Goal: Information Seeking & Learning: Learn about a topic

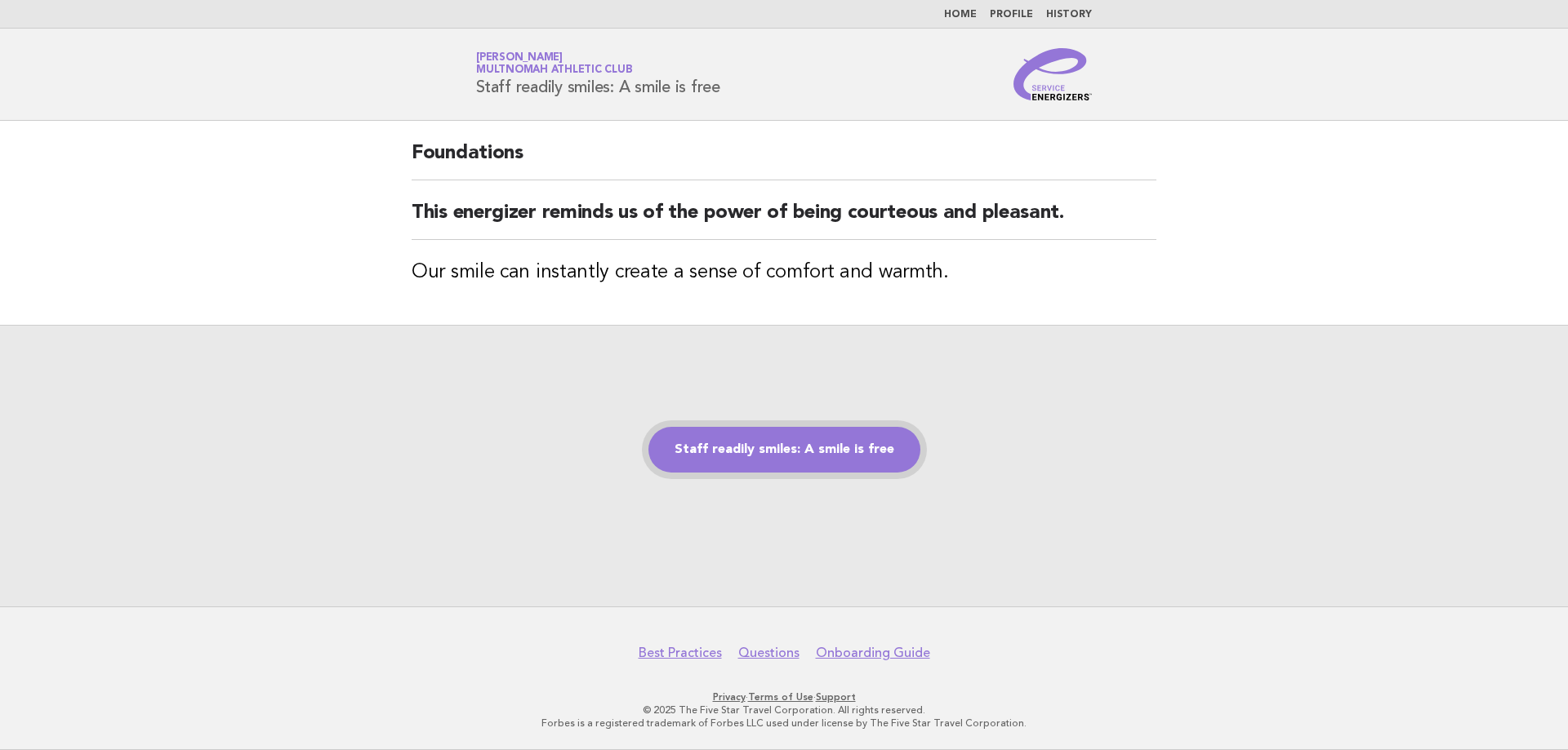
click at [686, 454] on link "Staff readily smiles: A smile is free" at bounding box center [784, 450] width 272 height 46
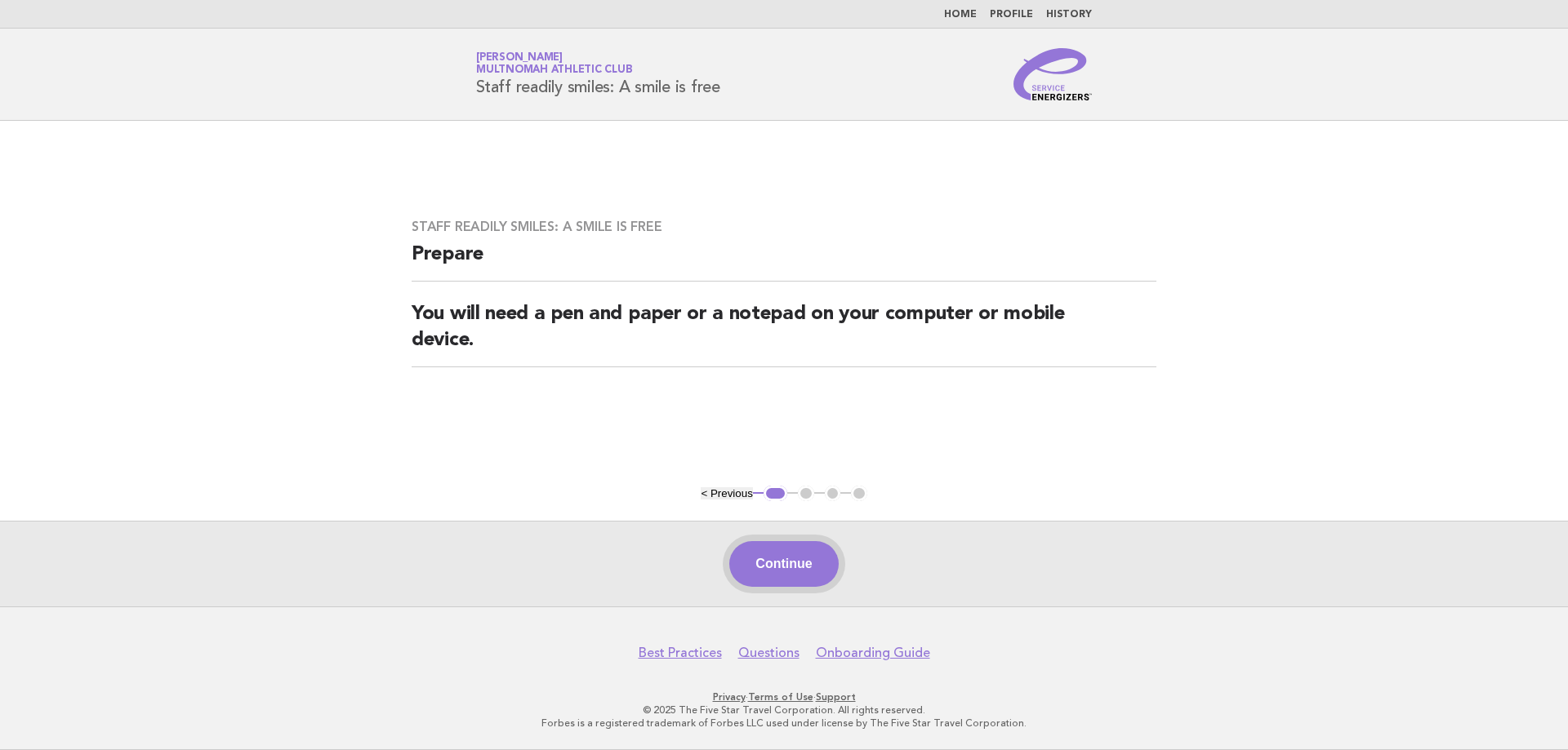
click at [778, 570] on button "Continue" at bounding box center [784, 564] width 109 height 46
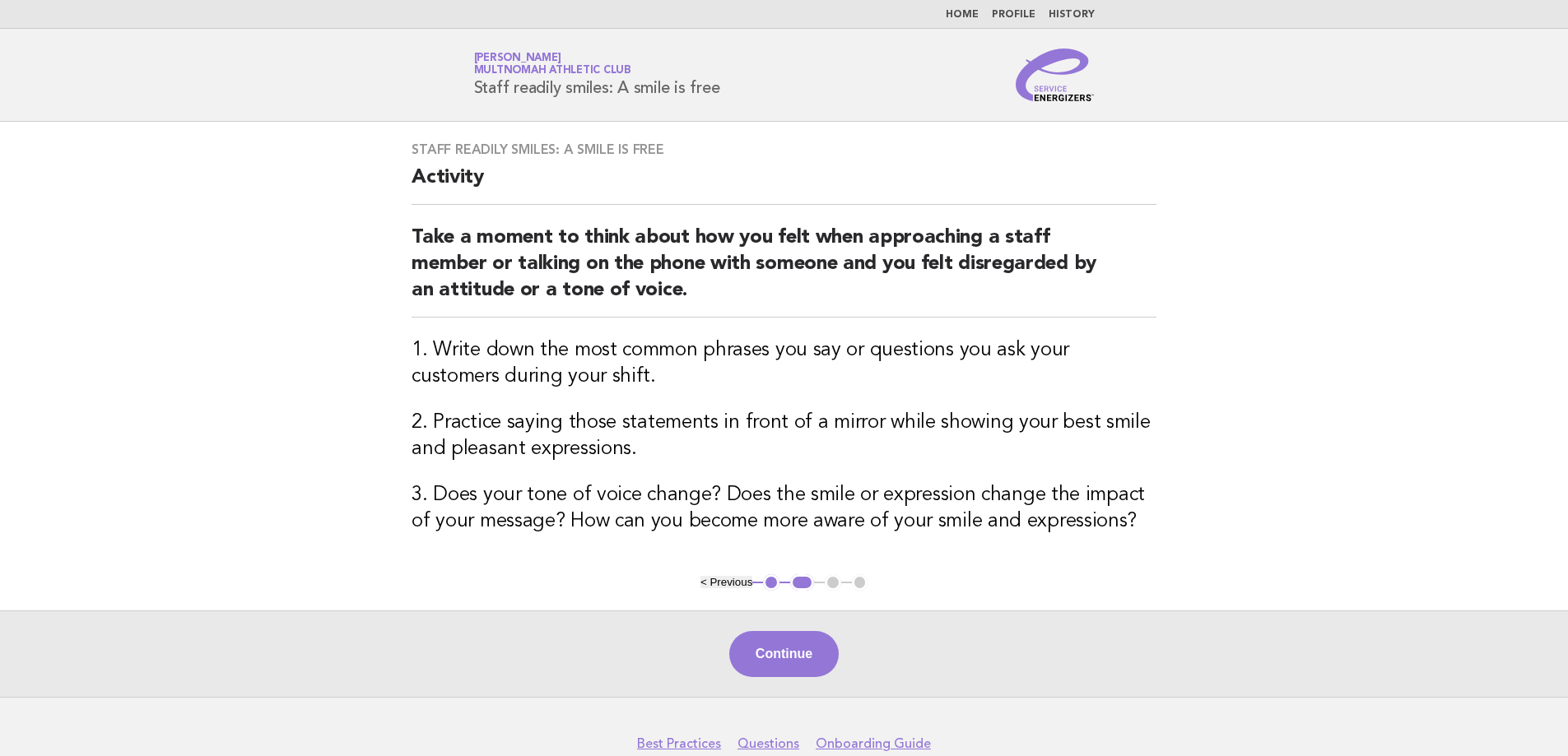
click at [770, 663] on button "Continue" at bounding box center [783, 654] width 110 height 46
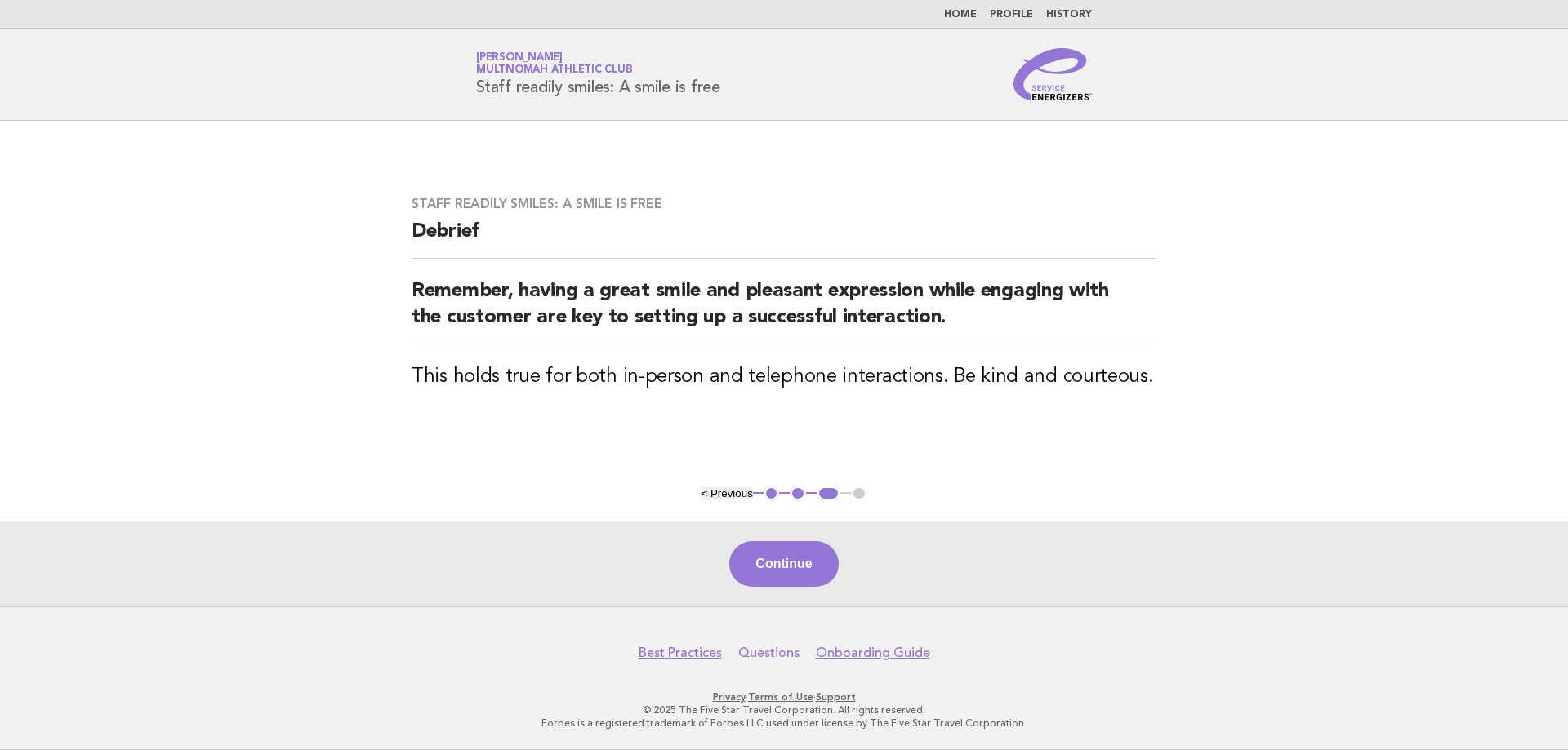
click at [764, 651] on link "Questions" at bounding box center [769, 653] width 61 height 17
click at [799, 561] on button "Continue" at bounding box center [784, 564] width 109 height 46
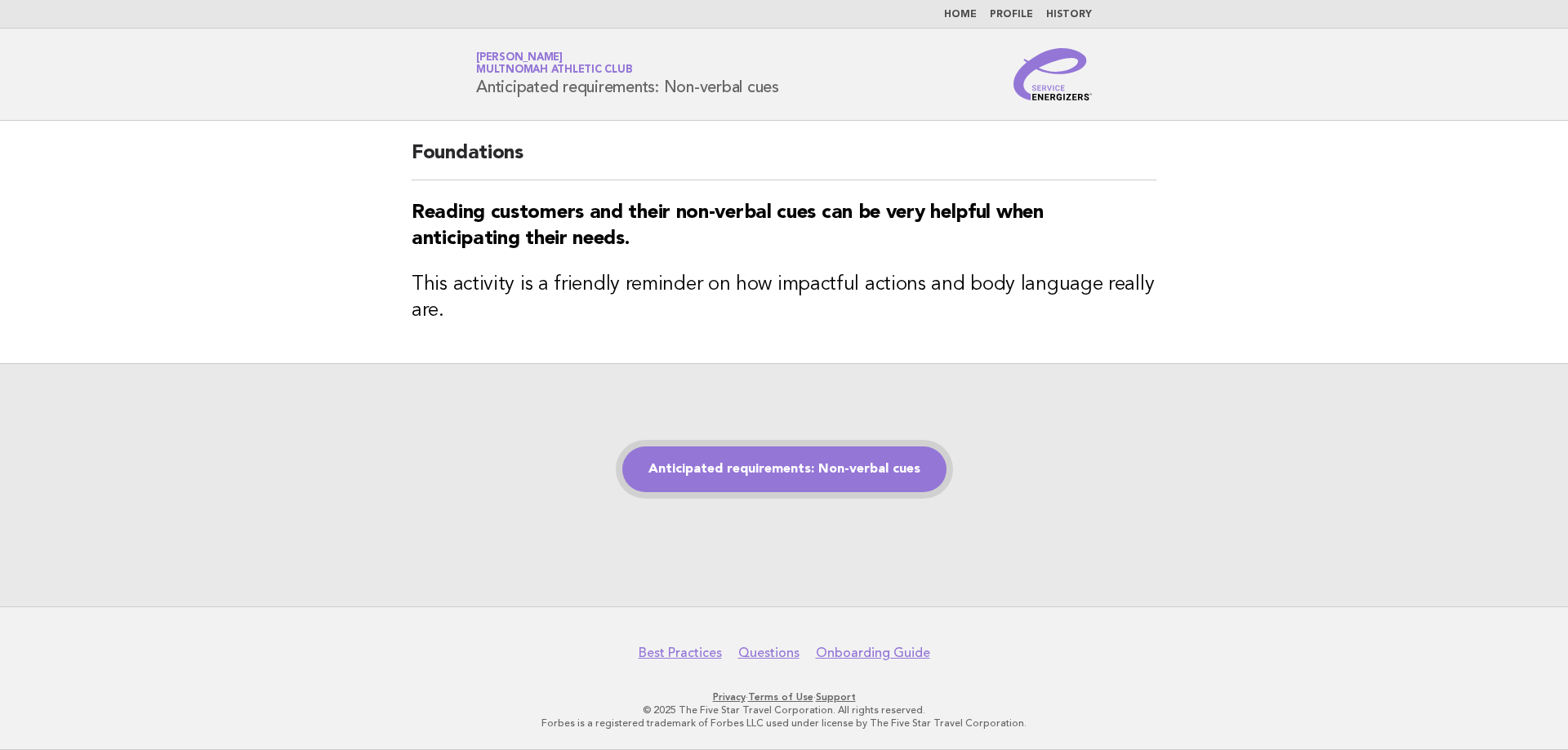
click at [718, 465] on link "Anticipated requirements: Non-verbal cues" at bounding box center [784, 469] width 324 height 46
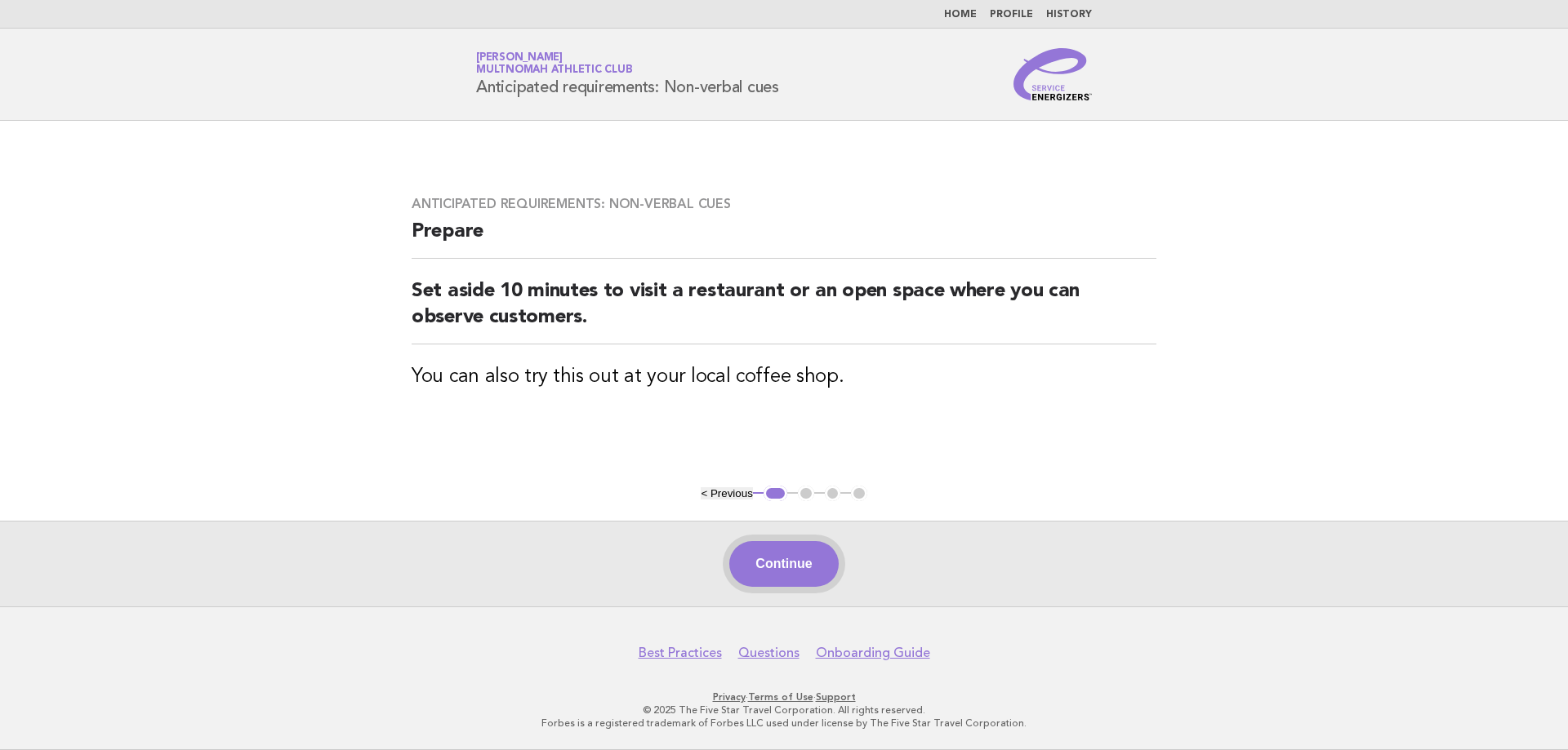
click at [752, 572] on button "Continue" at bounding box center [784, 564] width 109 height 46
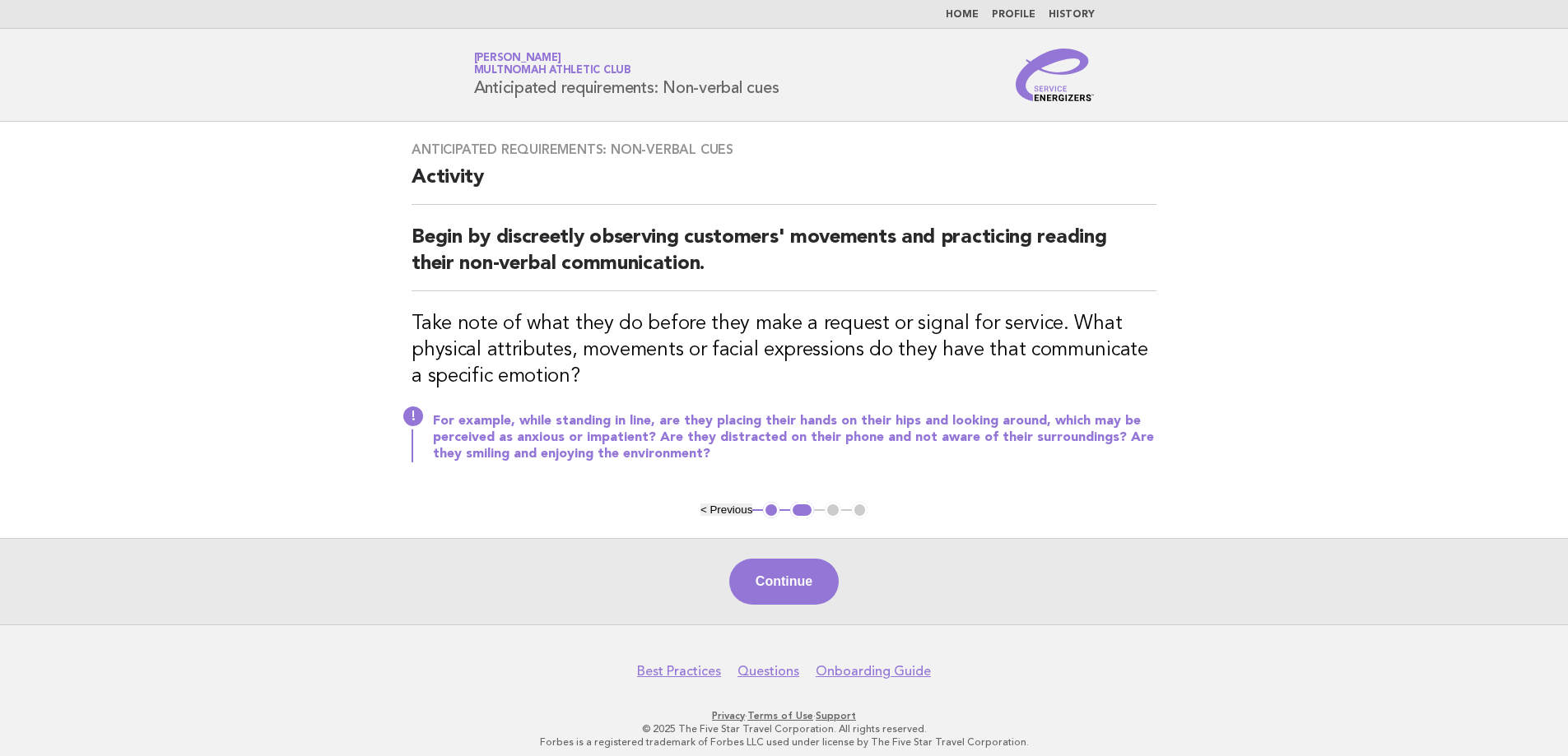
click at [765, 567] on button "Continue" at bounding box center [783, 582] width 110 height 46
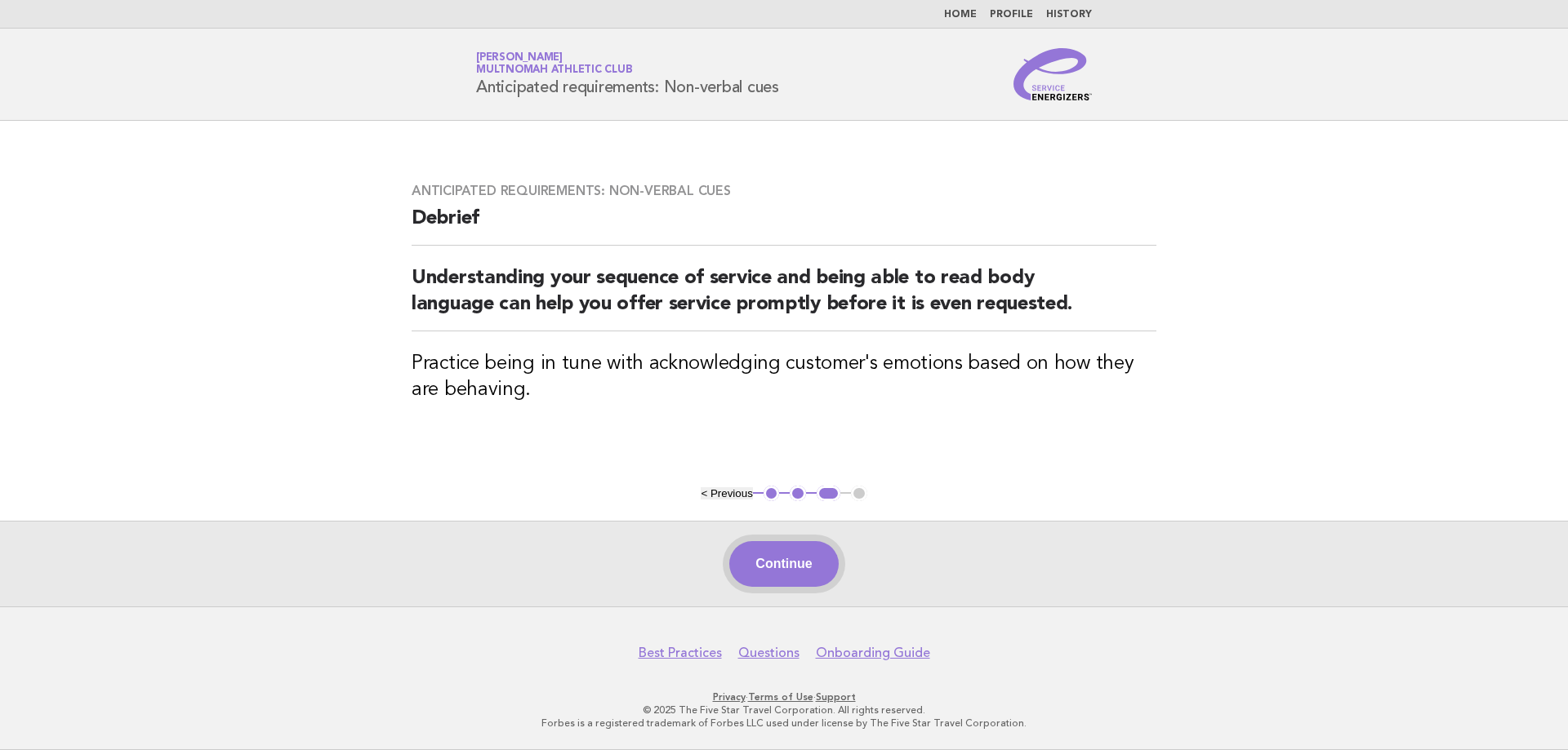
click at [749, 575] on button "Continue" at bounding box center [784, 564] width 109 height 46
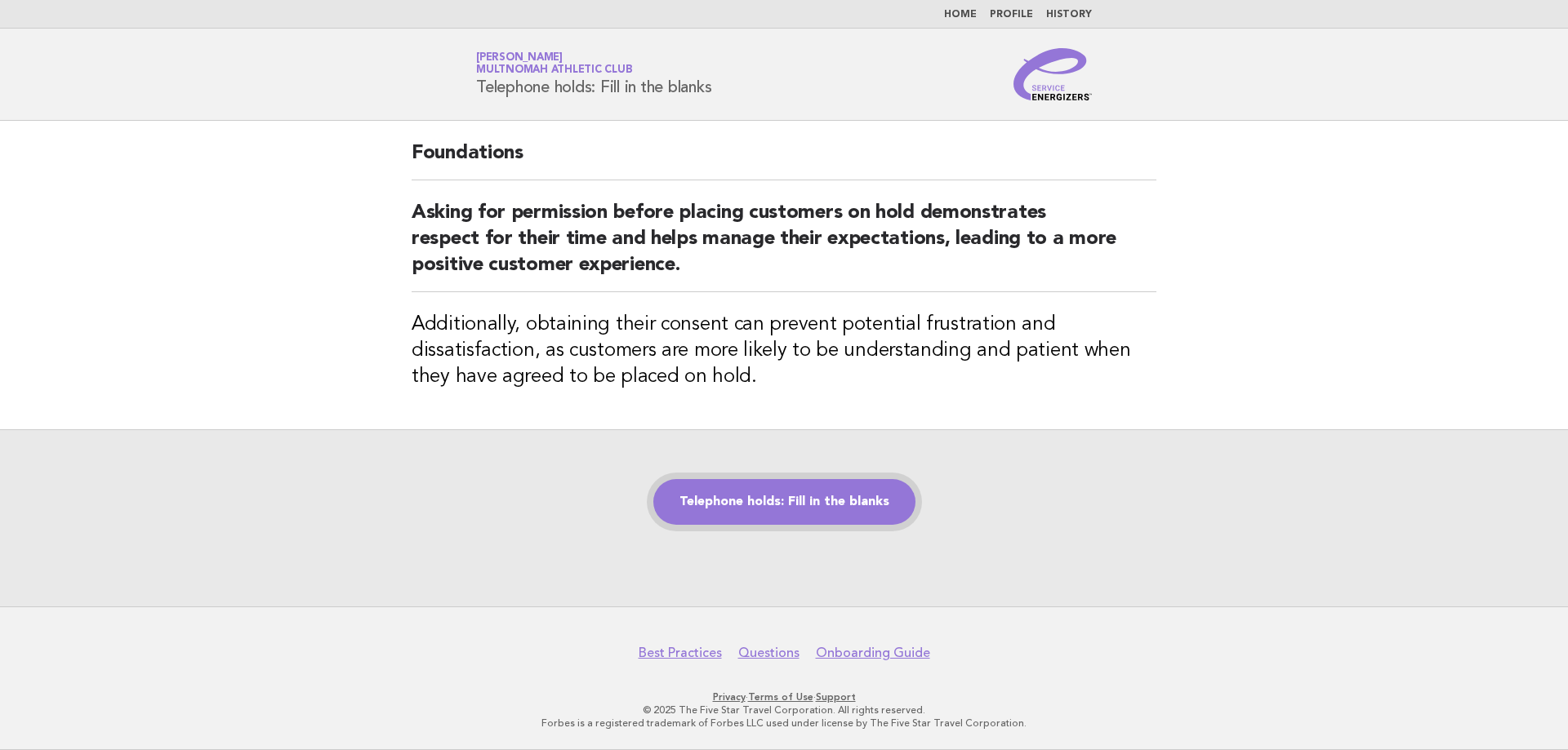
click at [851, 494] on link "Telephone holds: Fill in the blanks" at bounding box center [784, 502] width 262 height 46
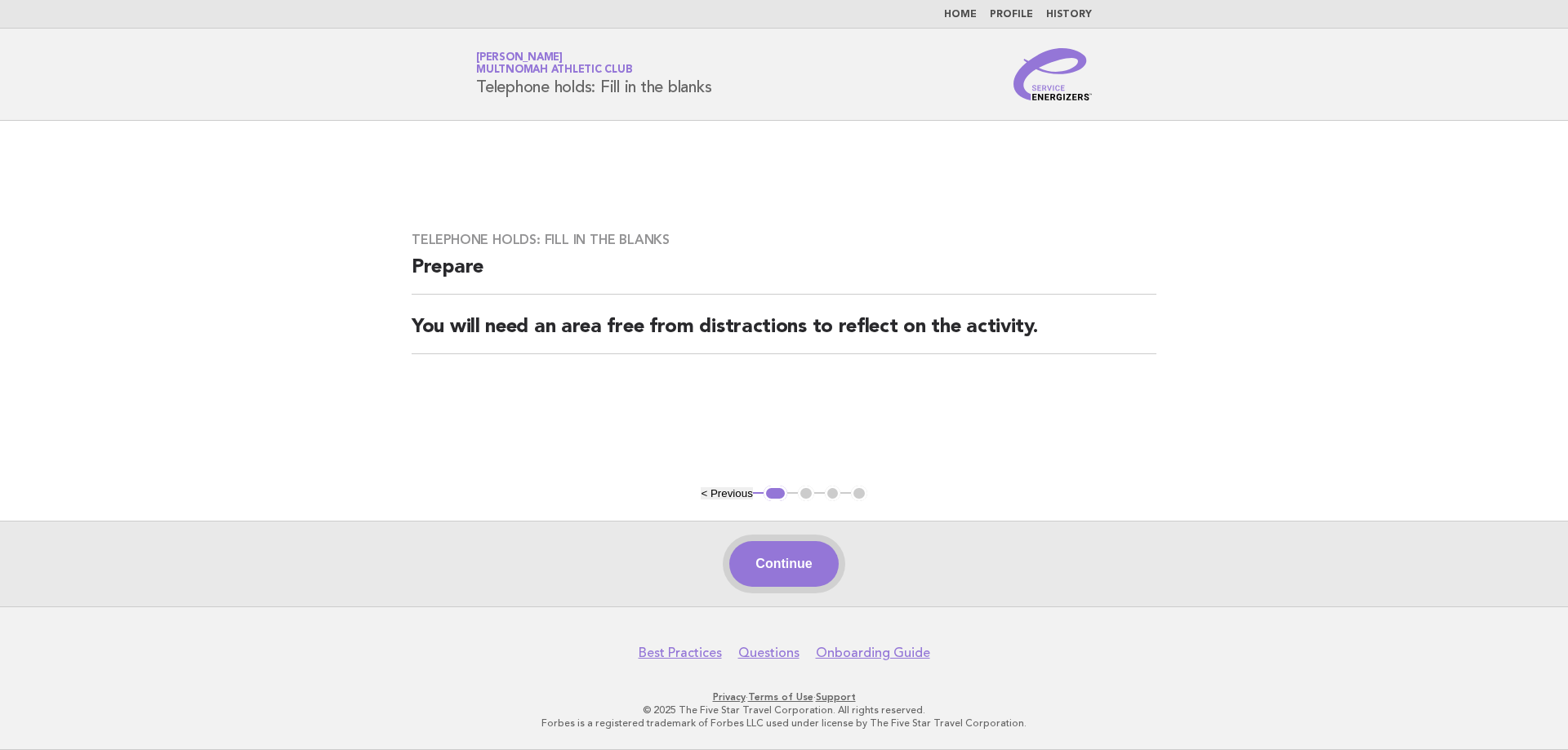
click at [778, 567] on button "Continue" at bounding box center [784, 564] width 109 height 46
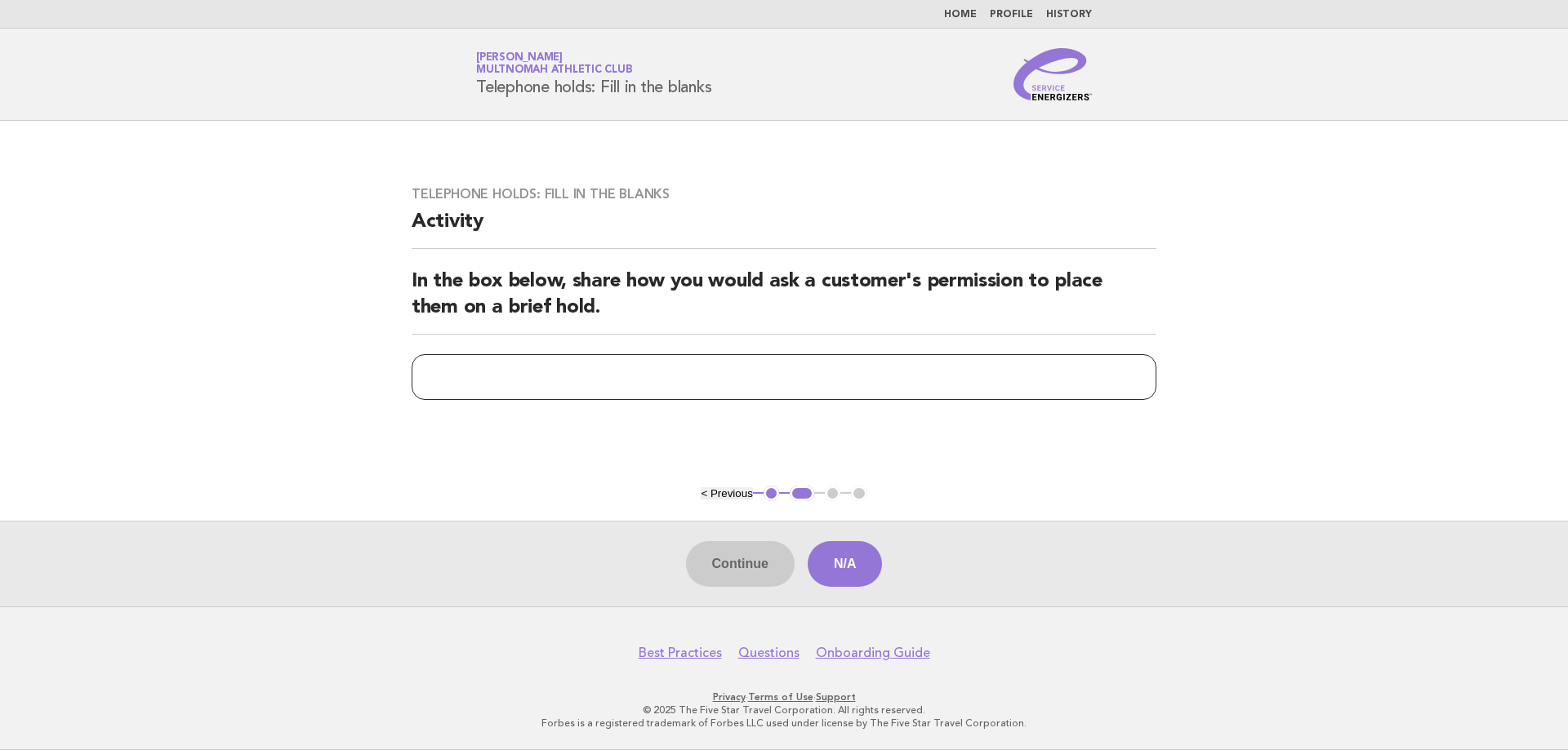
click at [614, 388] on input "text" at bounding box center [784, 376] width 744 height 46
type input "**********"
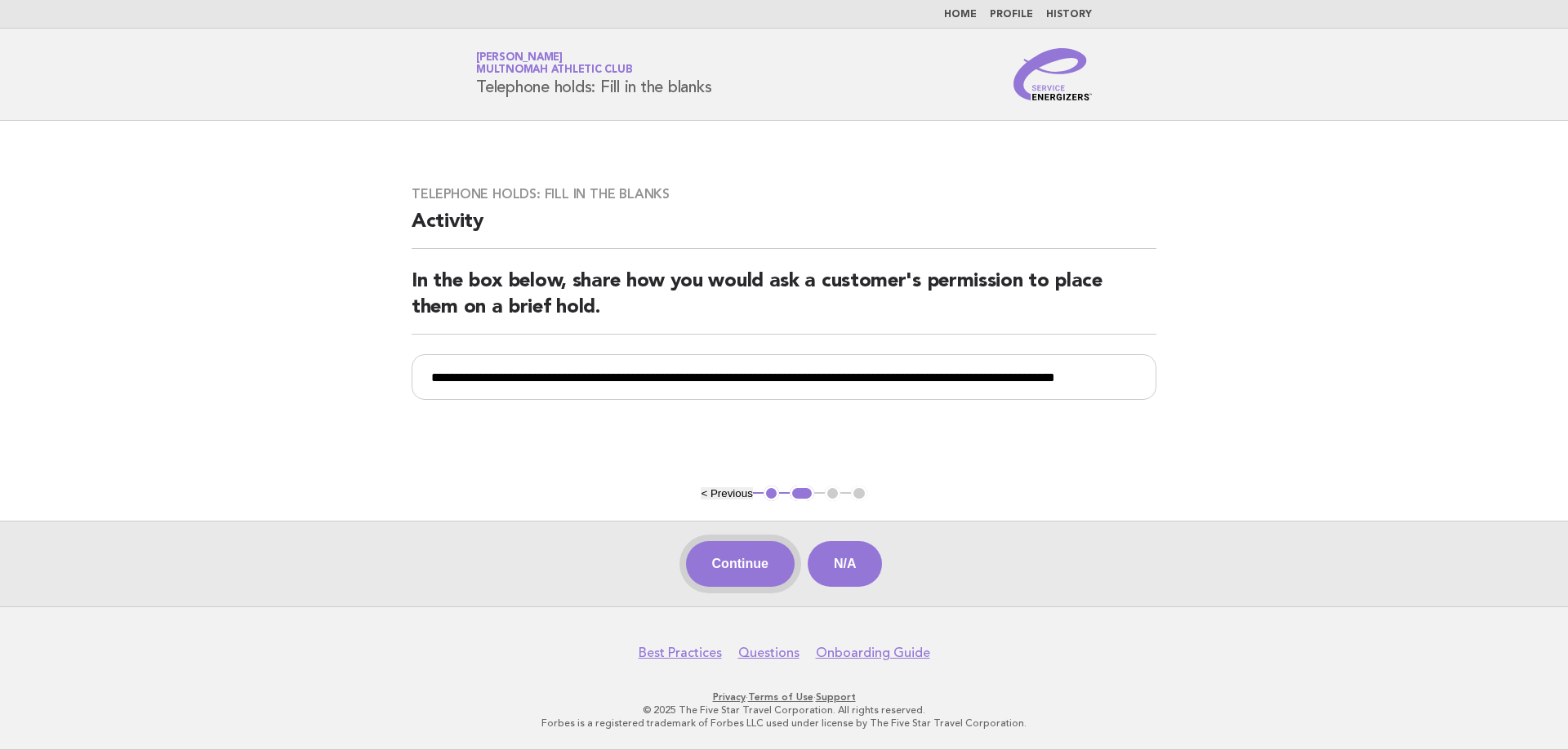
click at [729, 563] on button "Continue" at bounding box center [740, 564] width 109 height 46
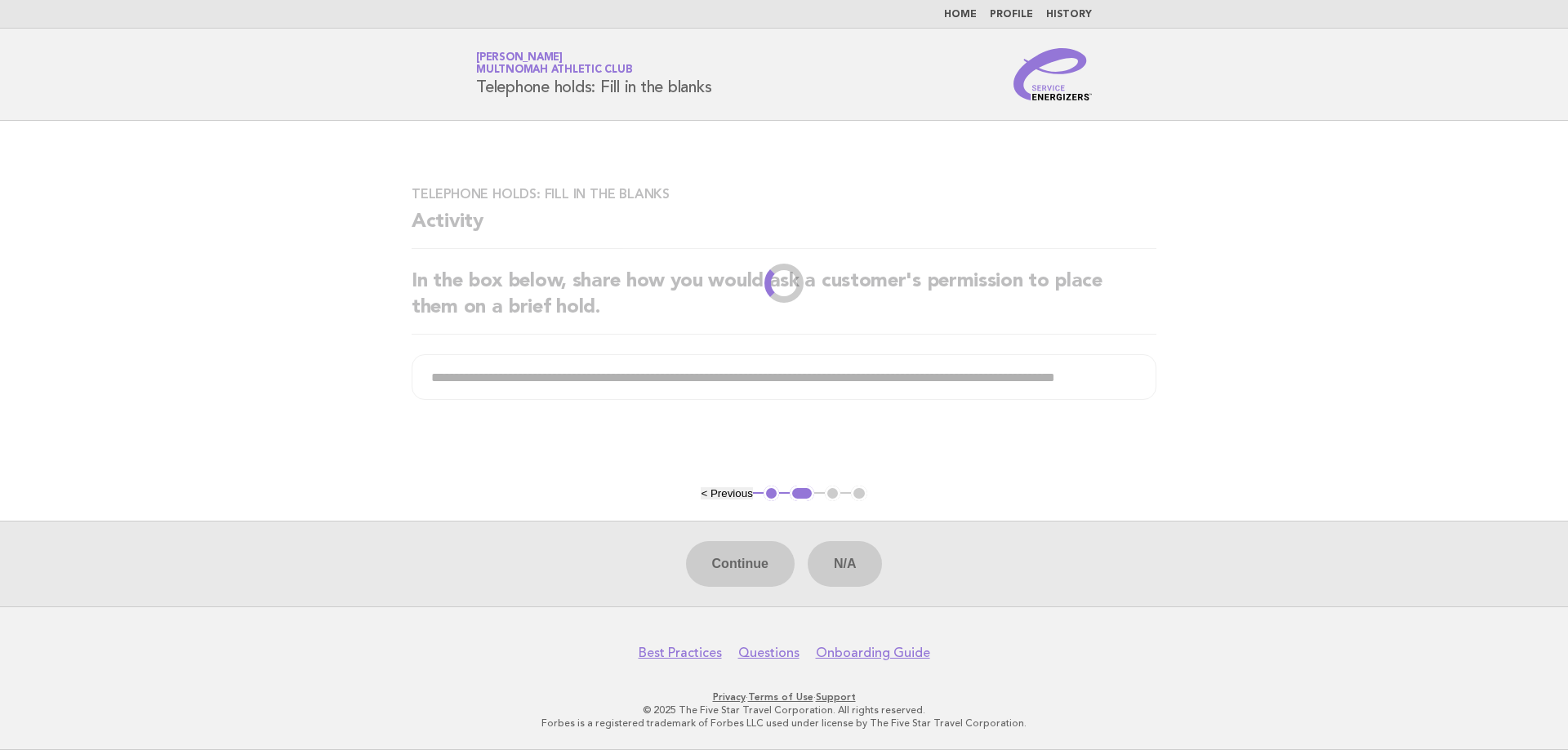
click at [829, 560] on div "Continue N/A" at bounding box center [784, 564] width 1568 height 86
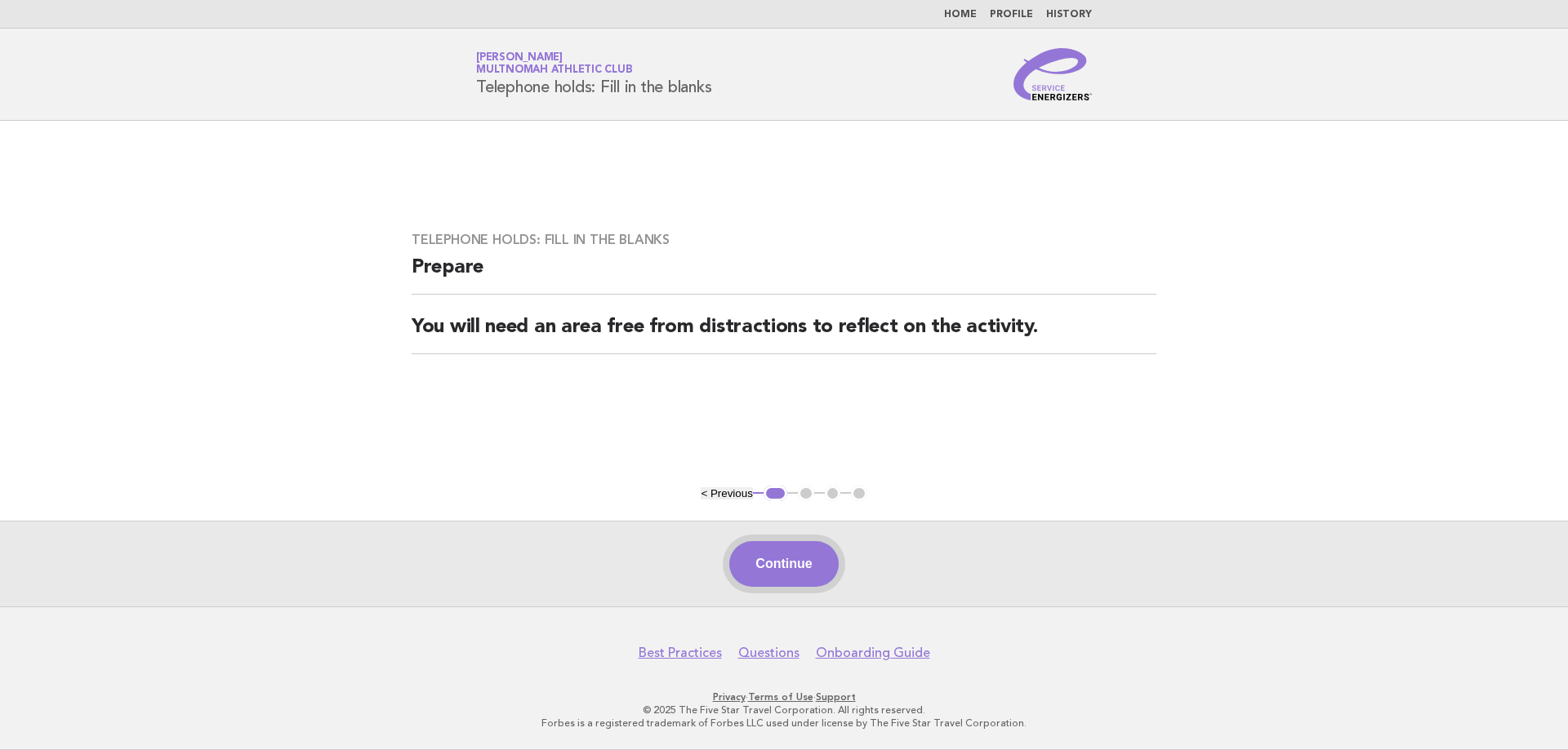
click at [783, 561] on button "Continue" at bounding box center [784, 564] width 109 height 46
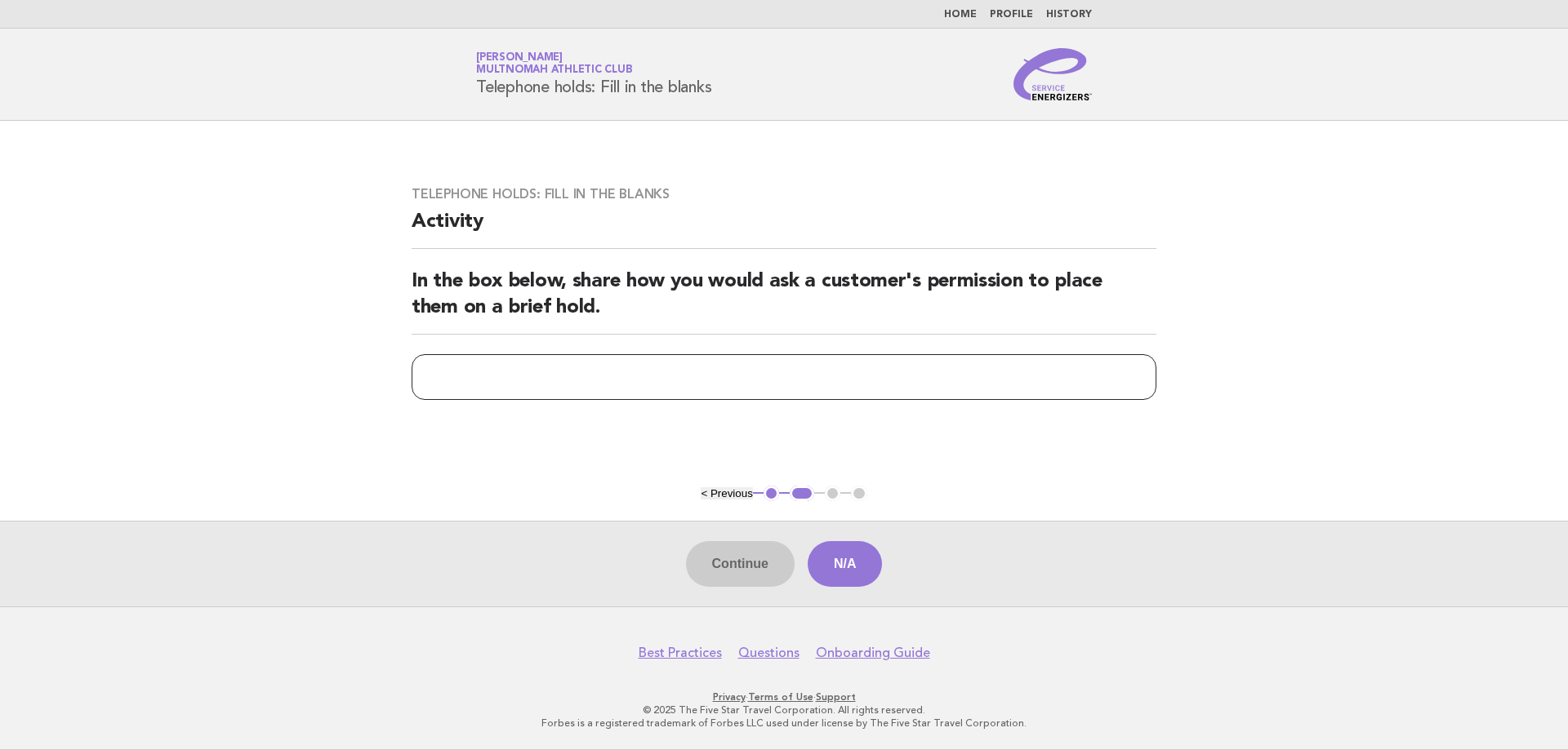
drag, startPoint x: 502, startPoint y: 367, endPoint x: 500, endPoint y: 377, distance: 10.2
click at [501, 373] on input "text" at bounding box center [784, 376] width 744 height 46
type input "**********"
click at [772, 564] on button "Continue" at bounding box center [740, 564] width 109 height 46
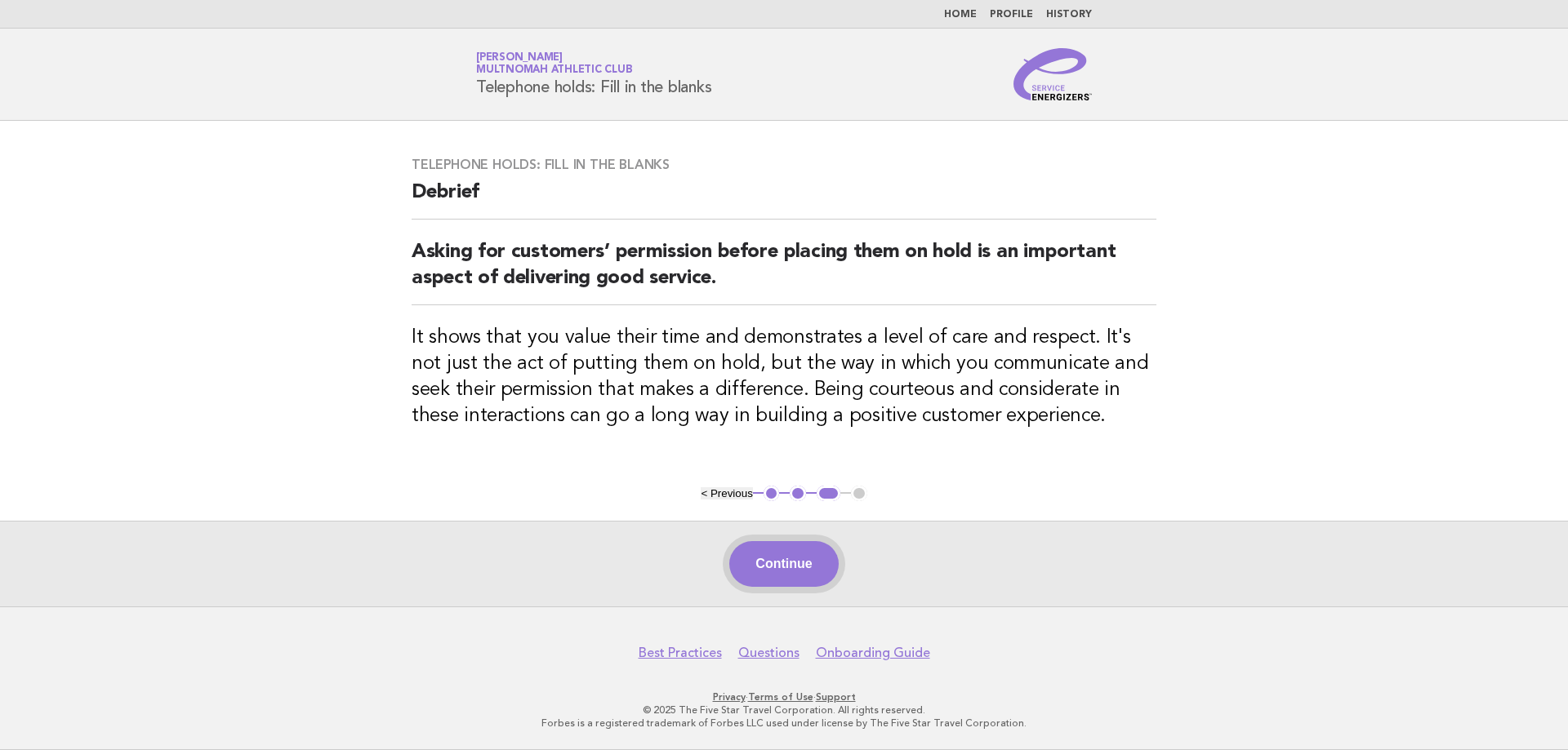
click at [793, 563] on button "Continue" at bounding box center [784, 564] width 109 height 46
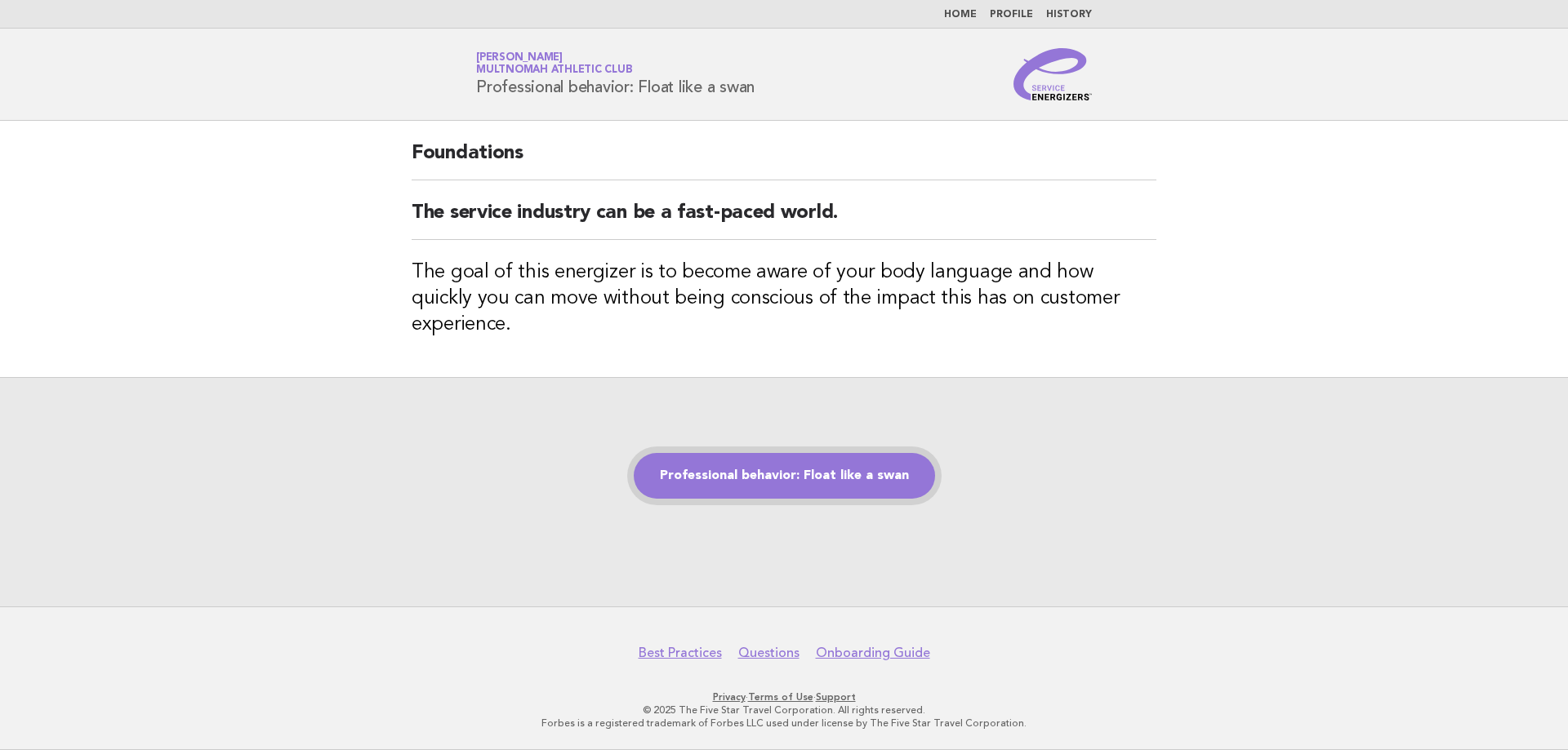
click at [791, 454] on link "Professional behavior: Float like a swan" at bounding box center [784, 476] width 301 height 46
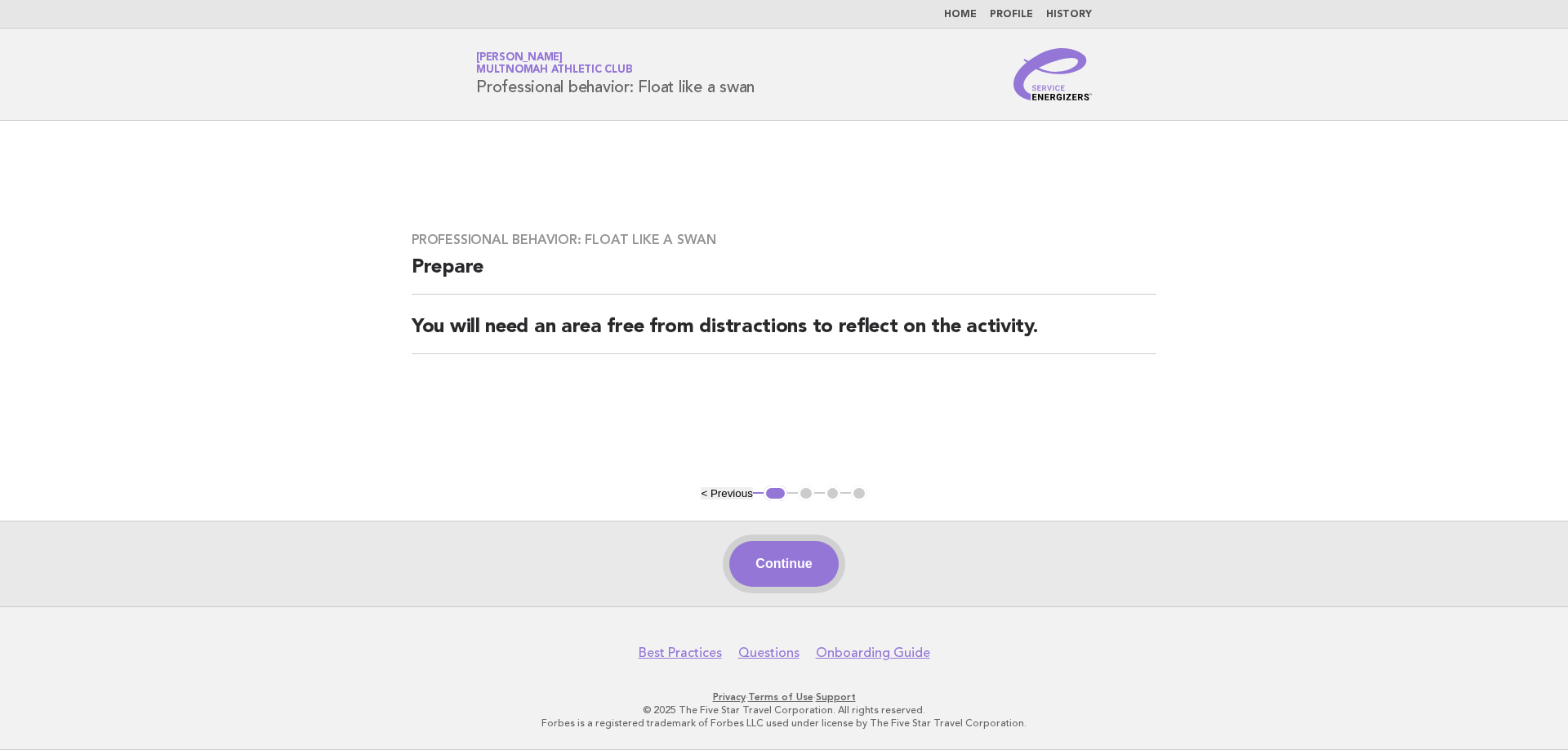
click at [768, 548] on button "Continue" at bounding box center [784, 564] width 109 height 46
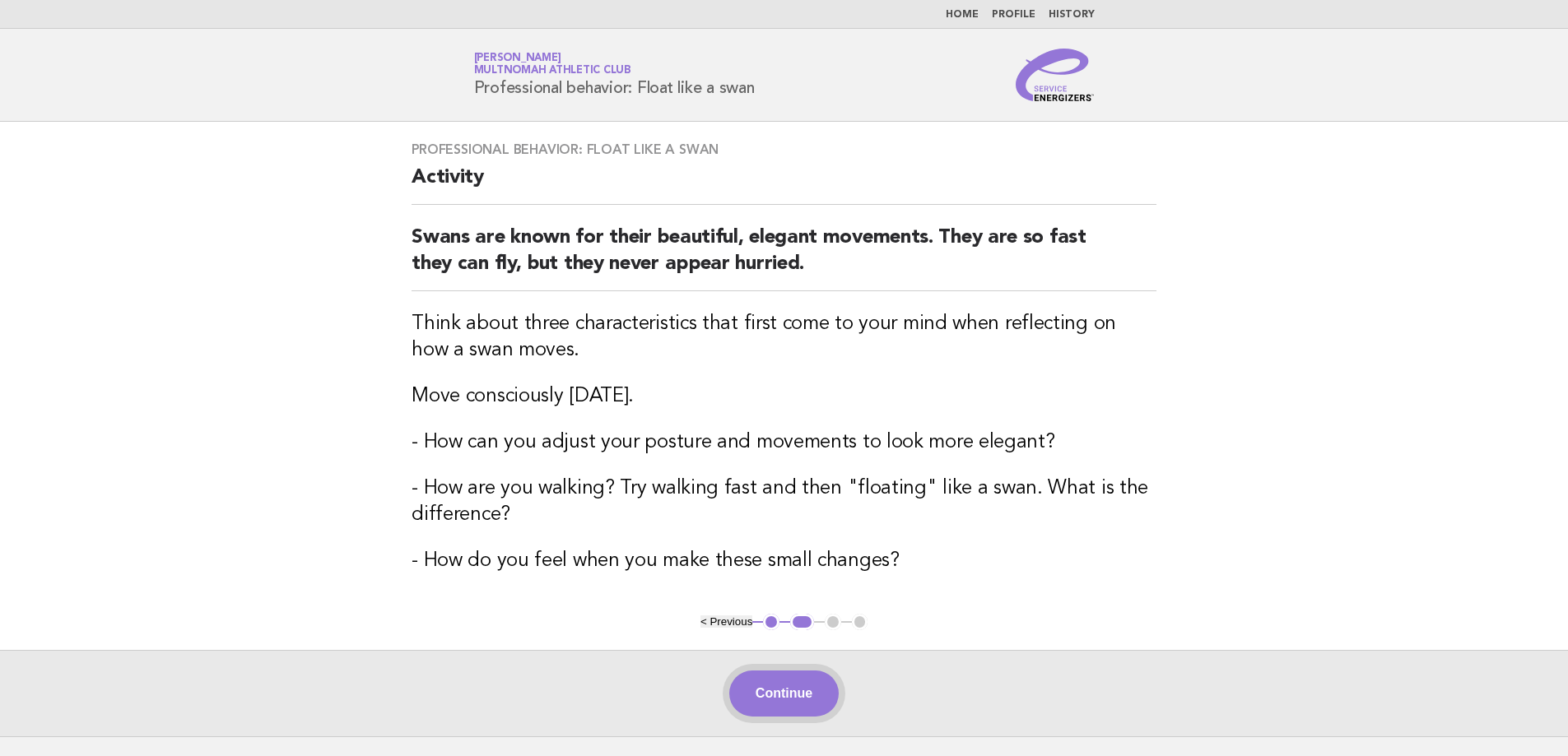
click at [775, 695] on button "Continue" at bounding box center [783, 693] width 110 height 46
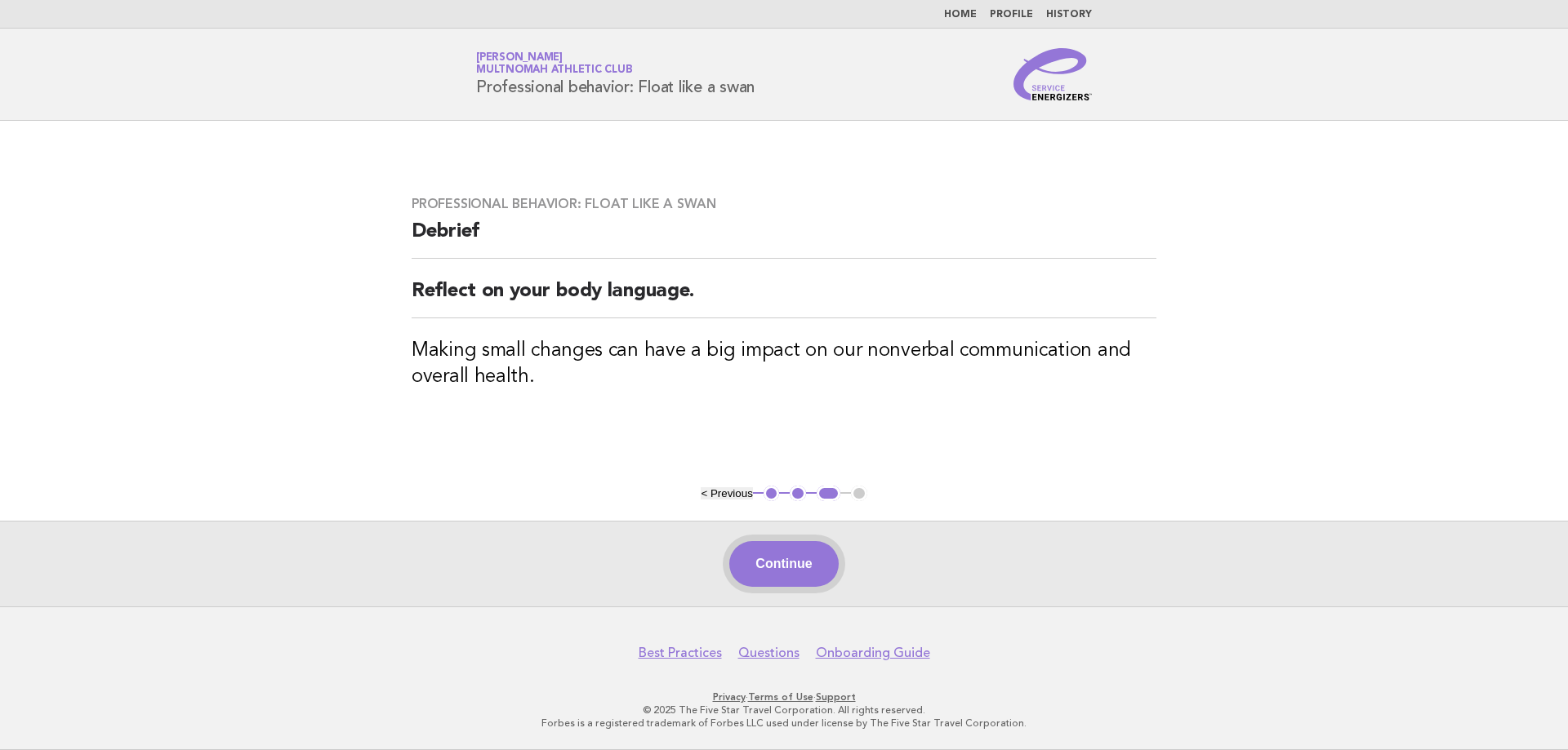
click at [811, 557] on button "Continue" at bounding box center [784, 564] width 109 height 46
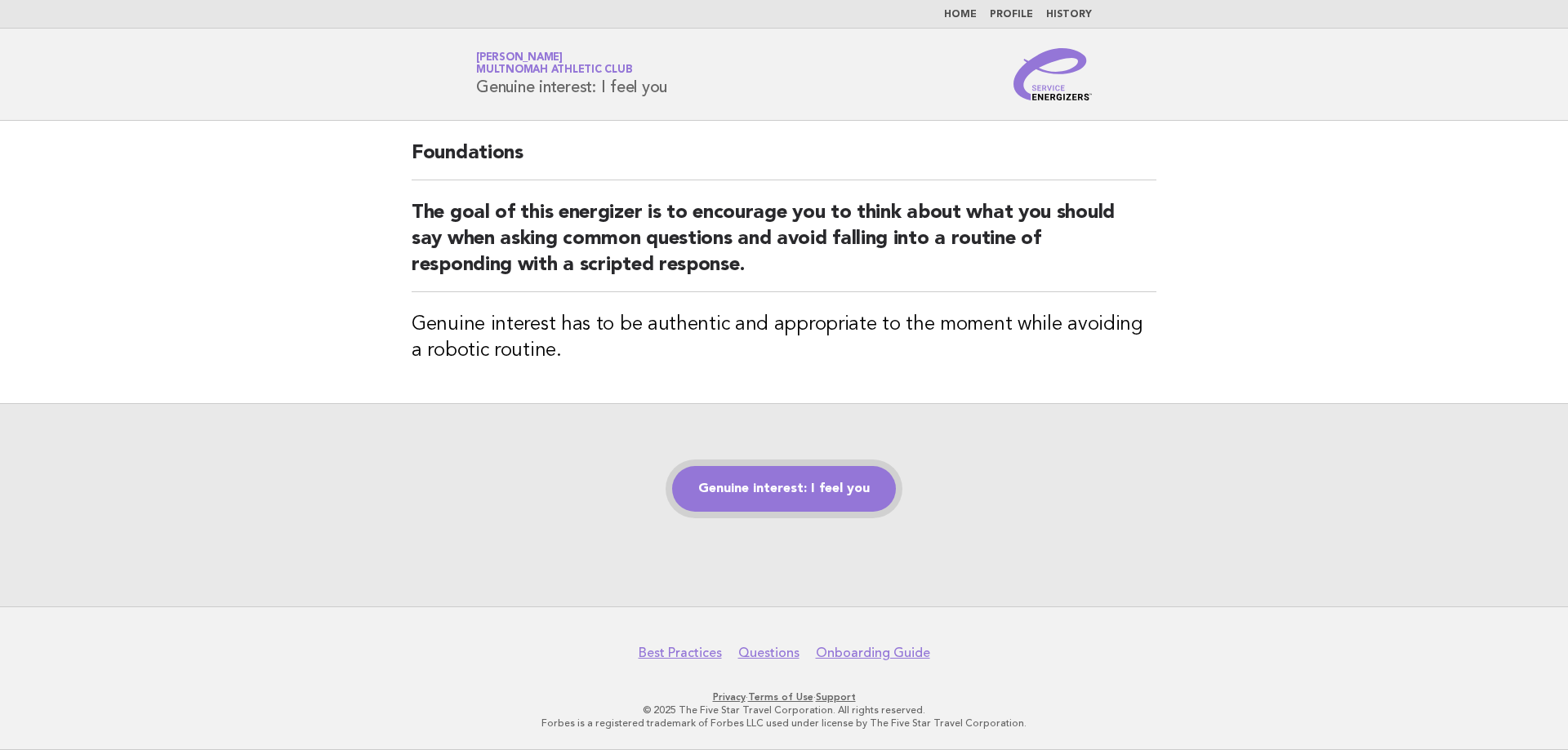
click at [741, 487] on link "Genuine interest: I feel you" at bounding box center [784, 489] width 224 height 46
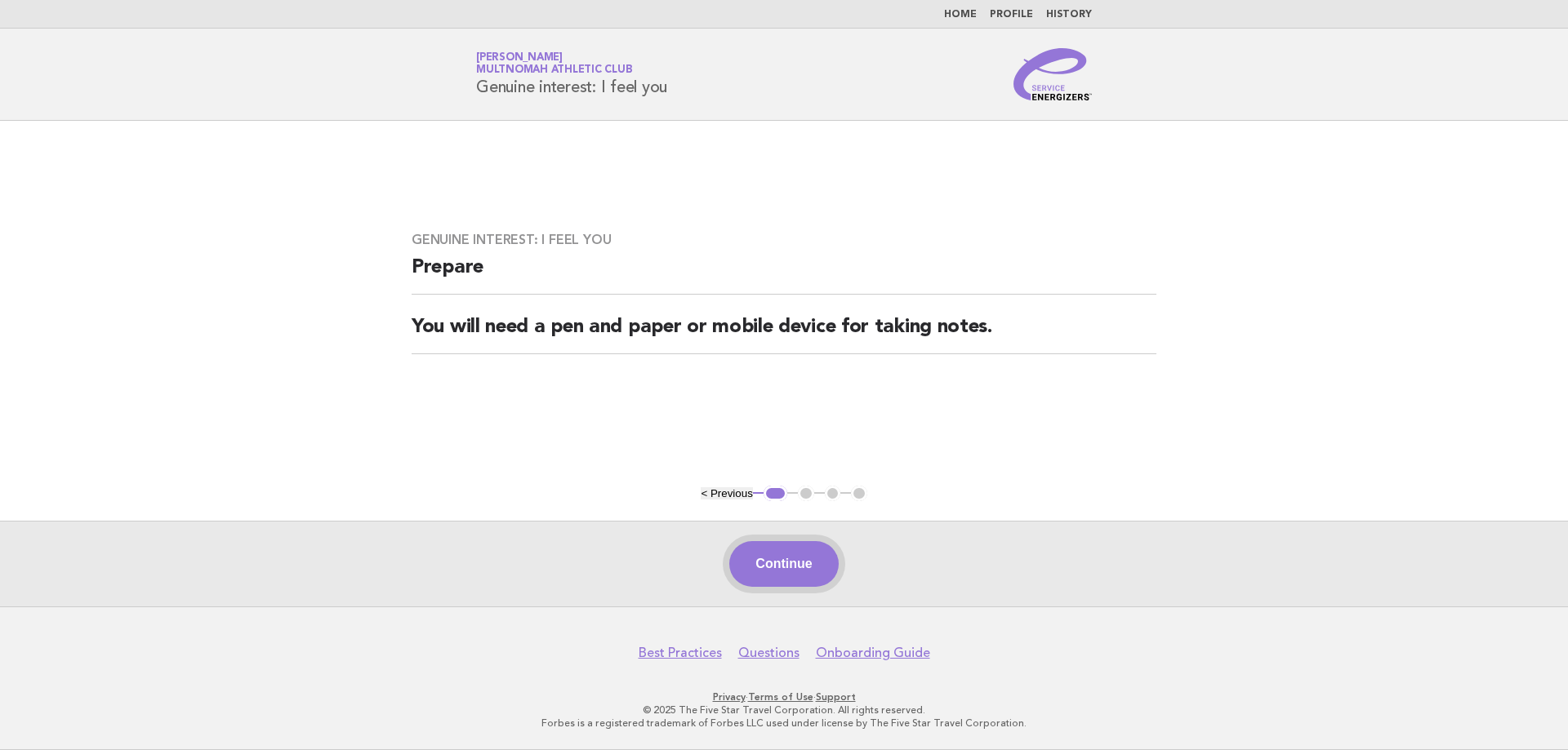
click at [808, 559] on button "Continue" at bounding box center [784, 564] width 109 height 46
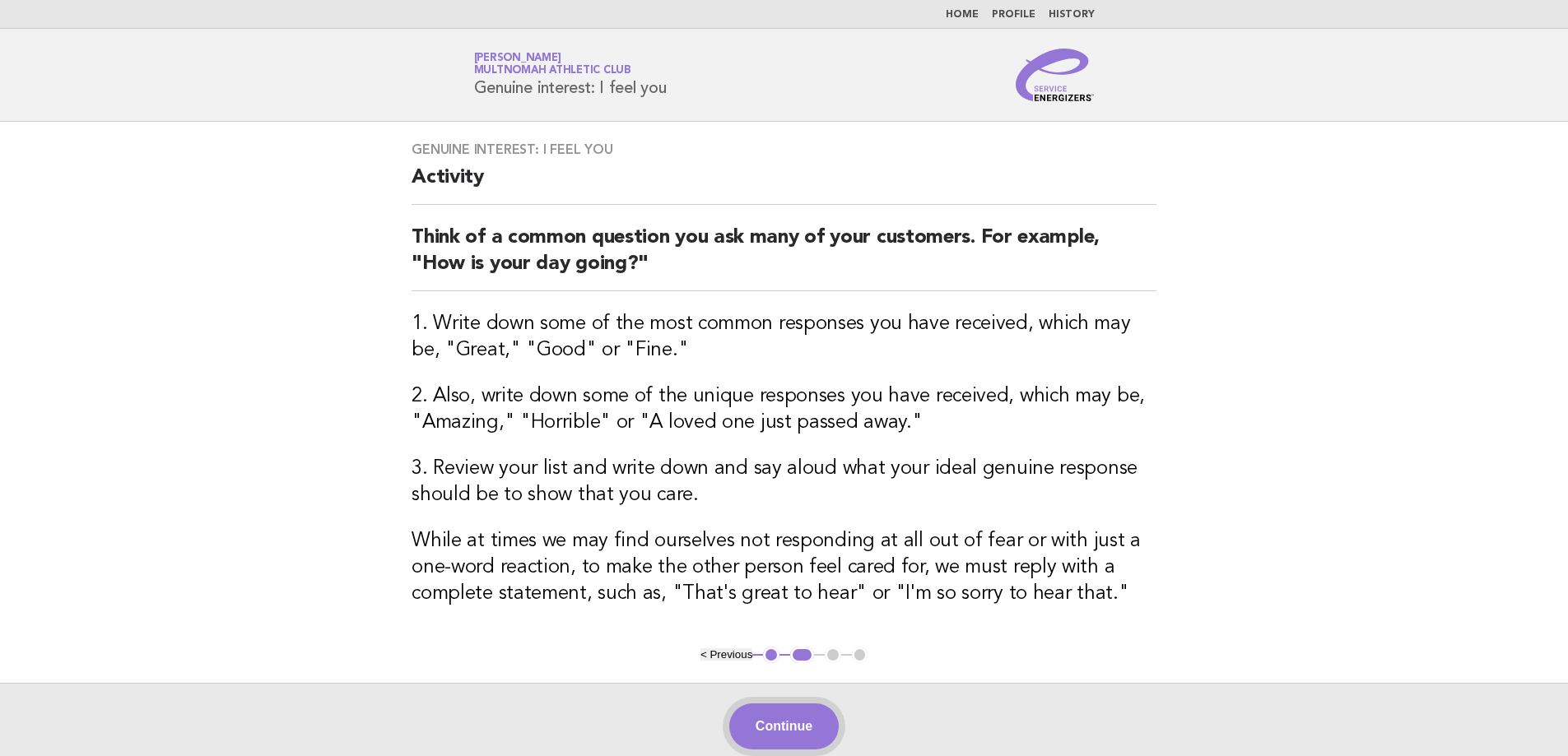
click at [779, 730] on button "Continue" at bounding box center [783, 726] width 110 height 46
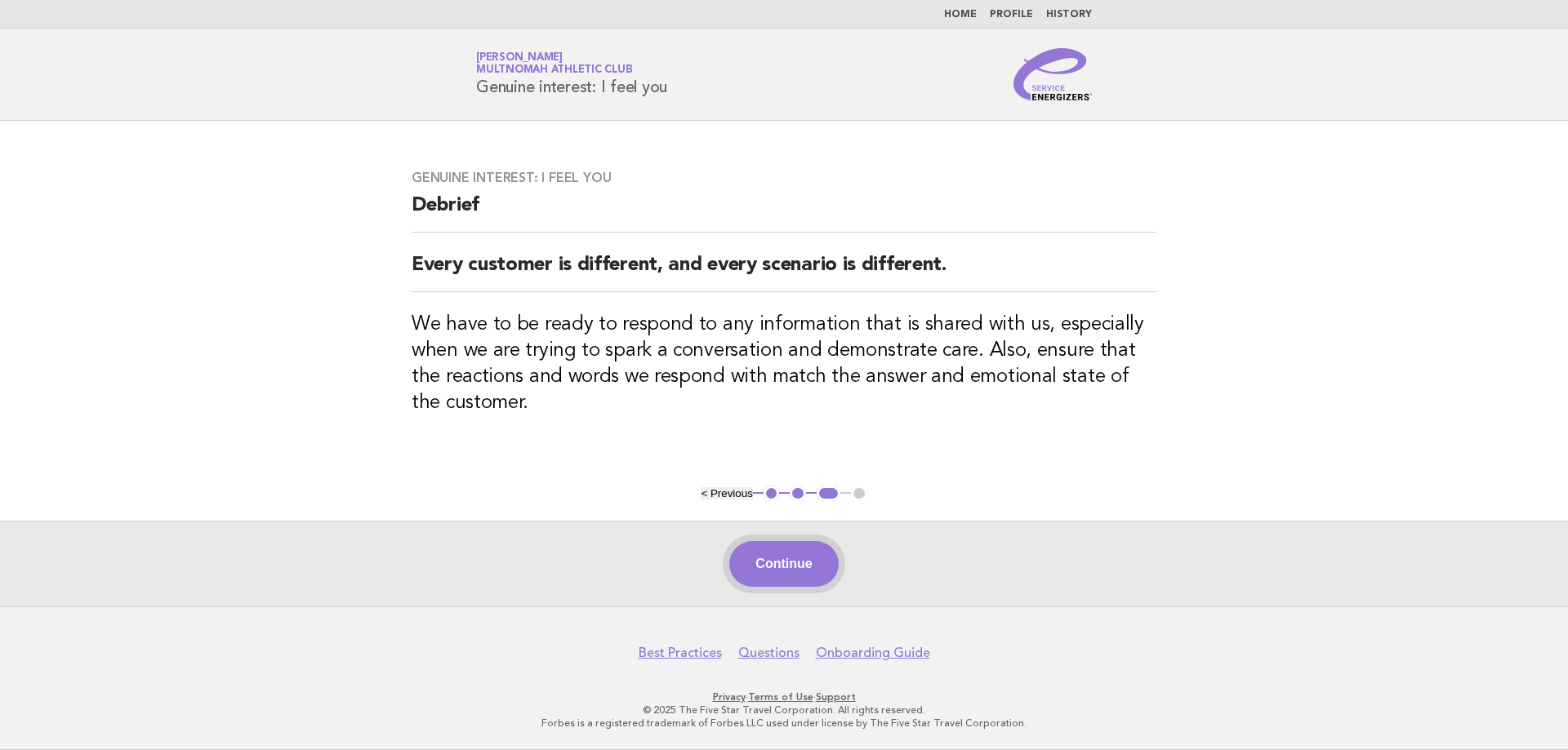
click at [793, 571] on button "Continue" at bounding box center [784, 564] width 109 height 46
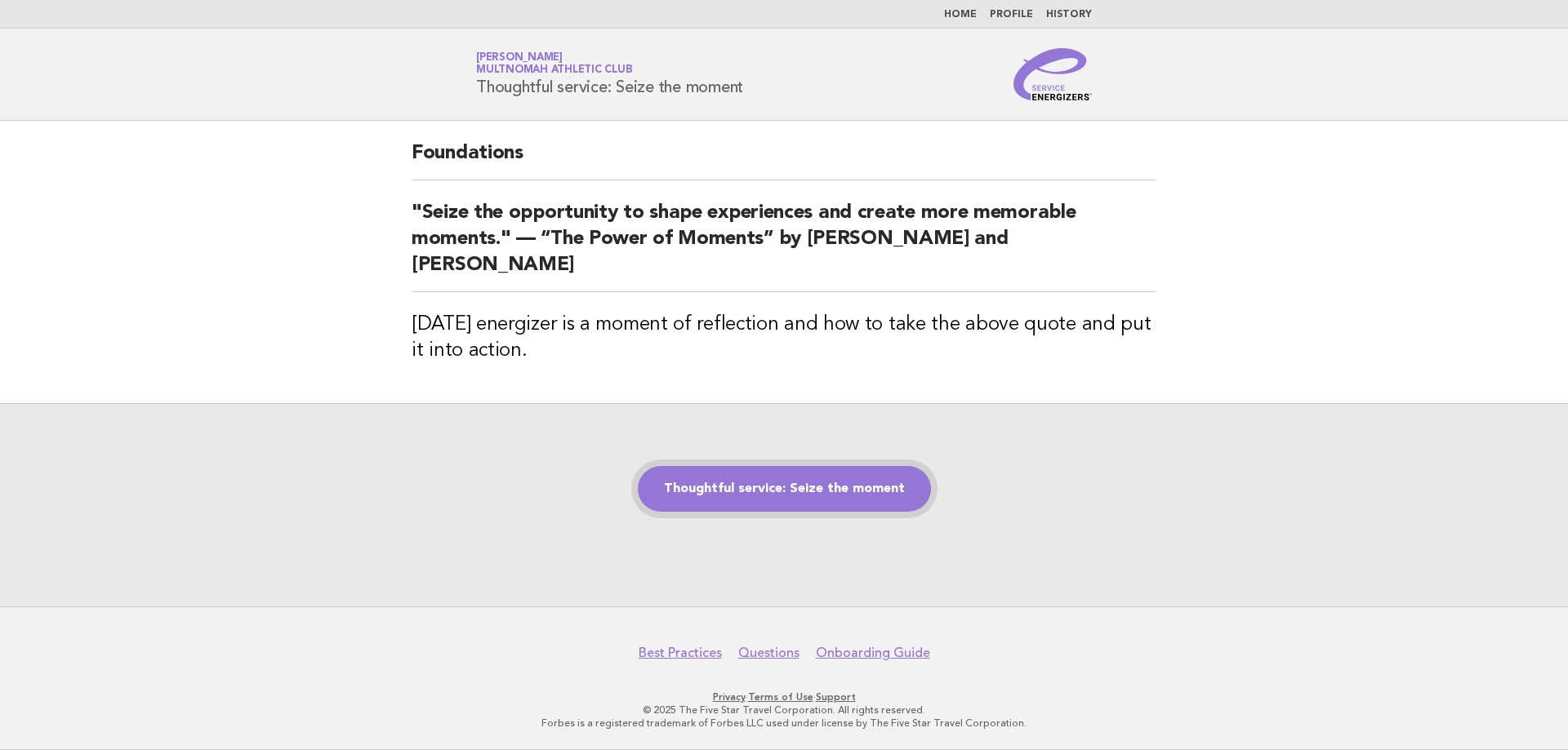
click at [758, 474] on link "Thoughtful service: Seize the moment" at bounding box center [784, 489] width 293 height 46
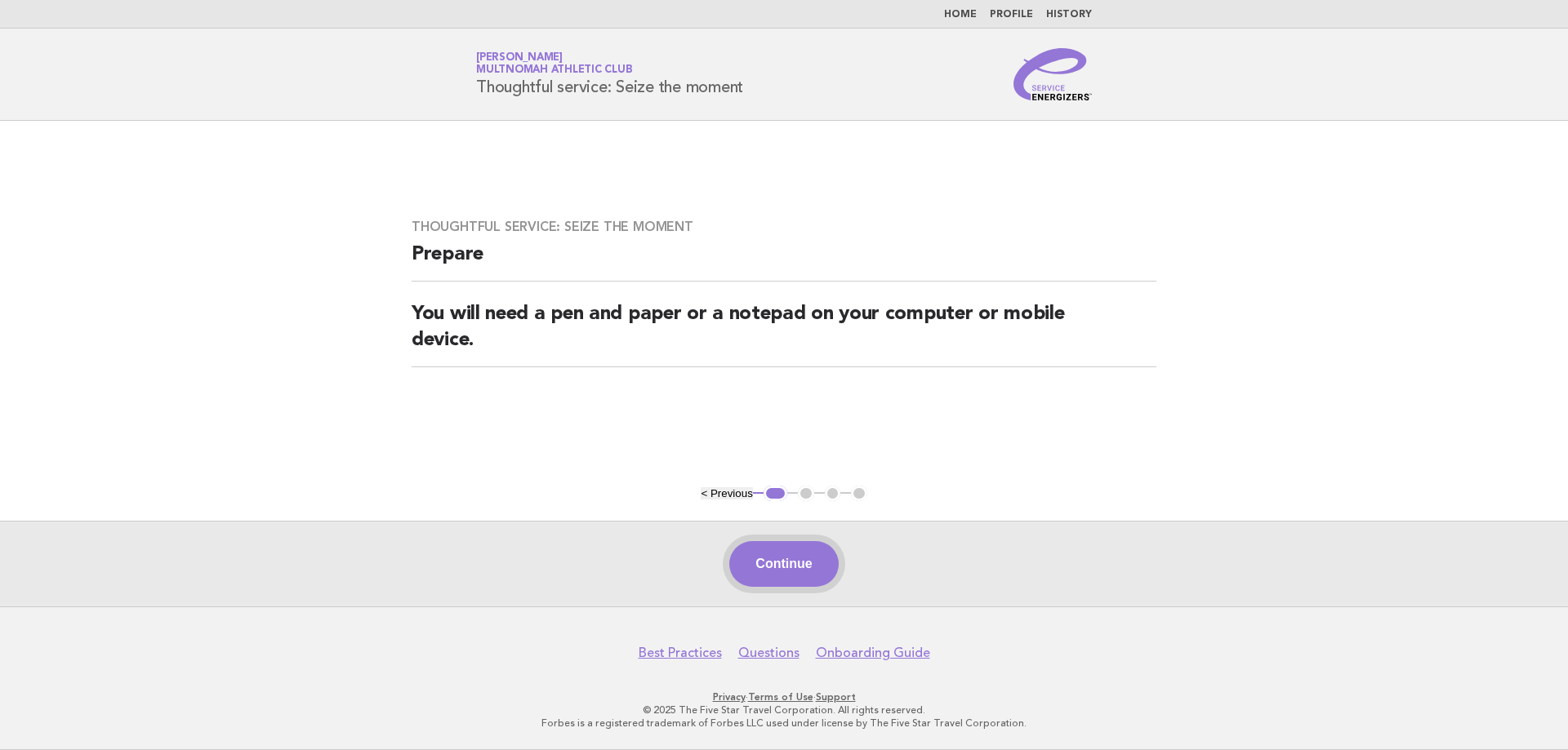
click at [784, 573] on button "Continue" at bounding box center [784, 564] width 109 height 46
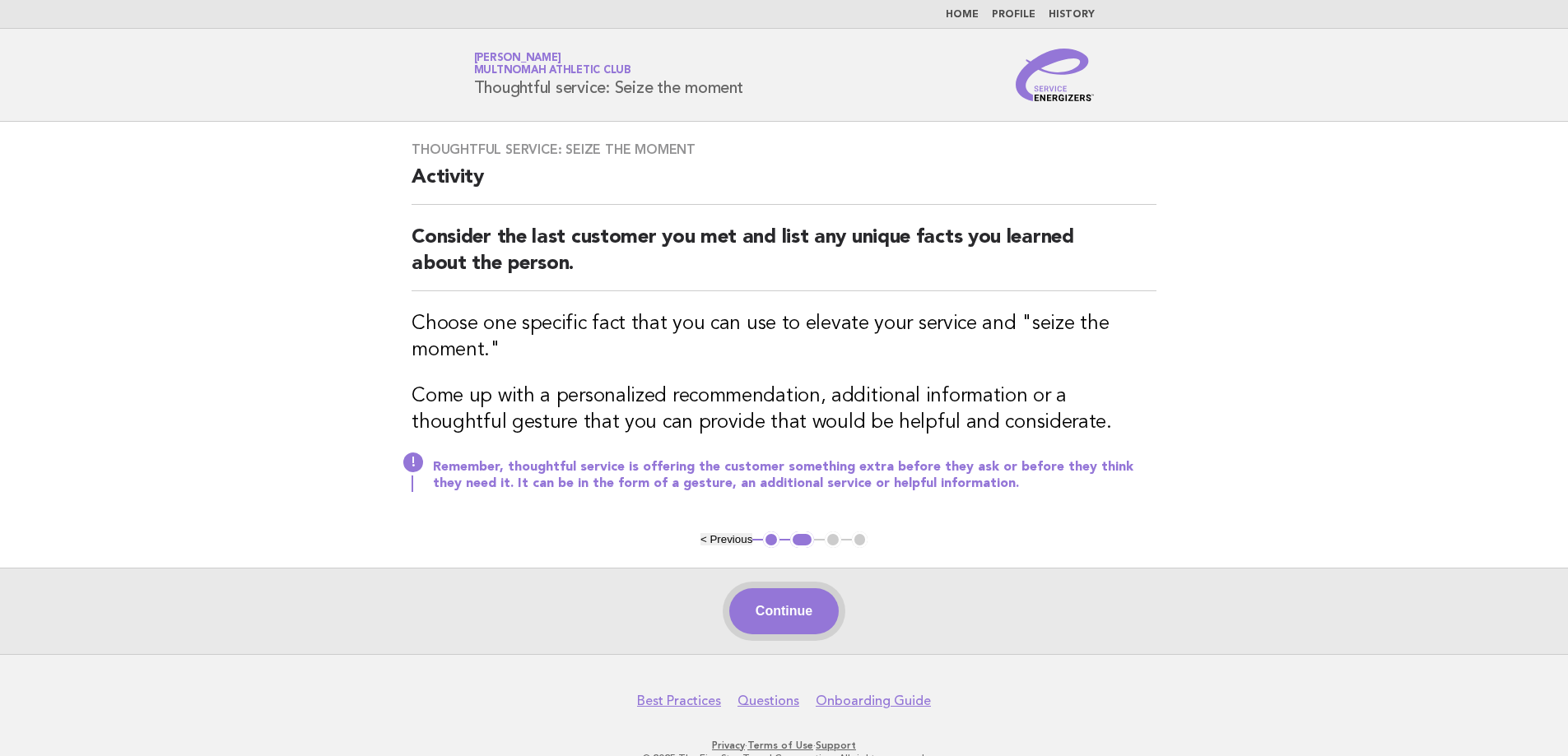
click at [782, 598] on button "Continue" at bounding box center [783, 611] width 110 height 46
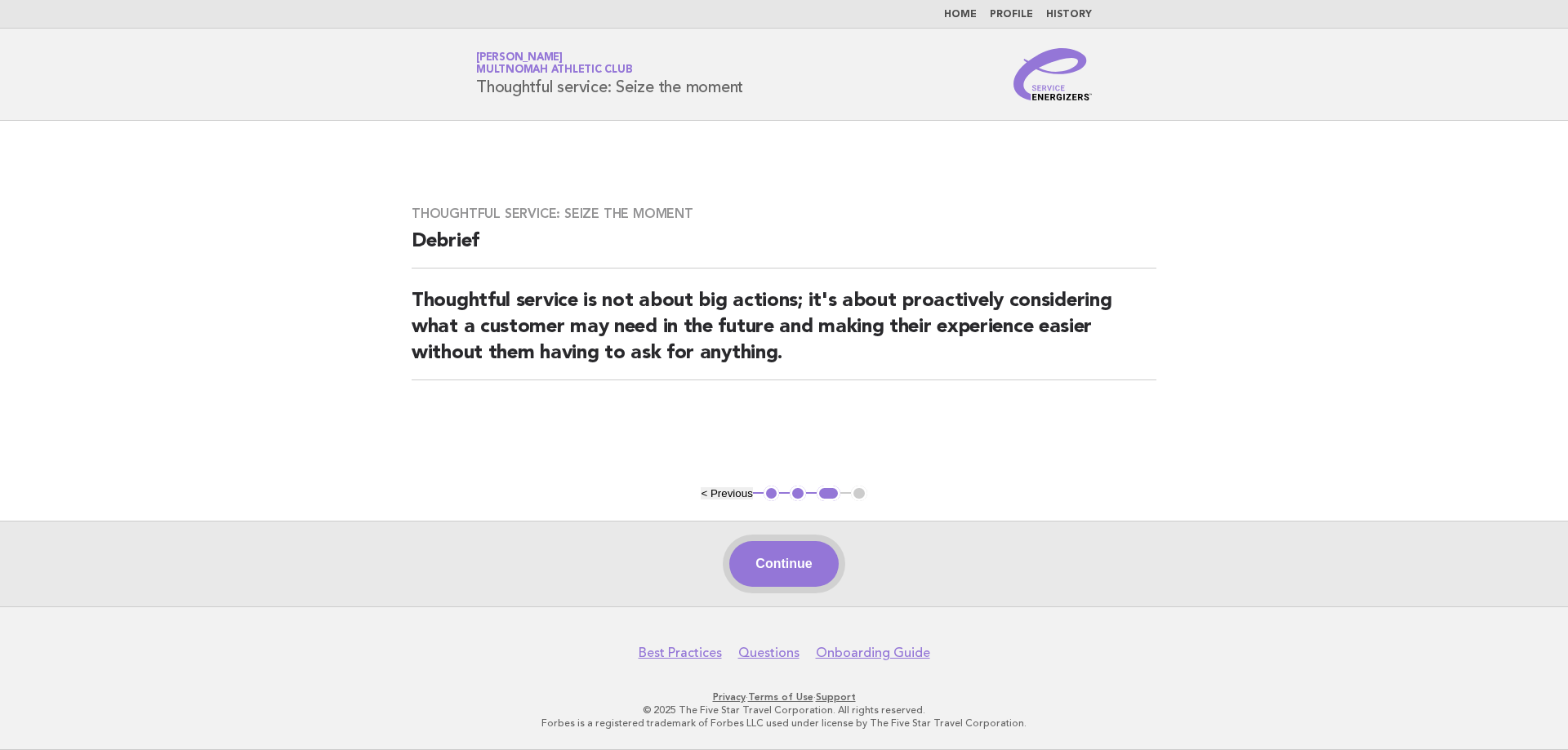
click at [791, 564] on button "Continue" at bounding box center [784, 564] width 109 height 46
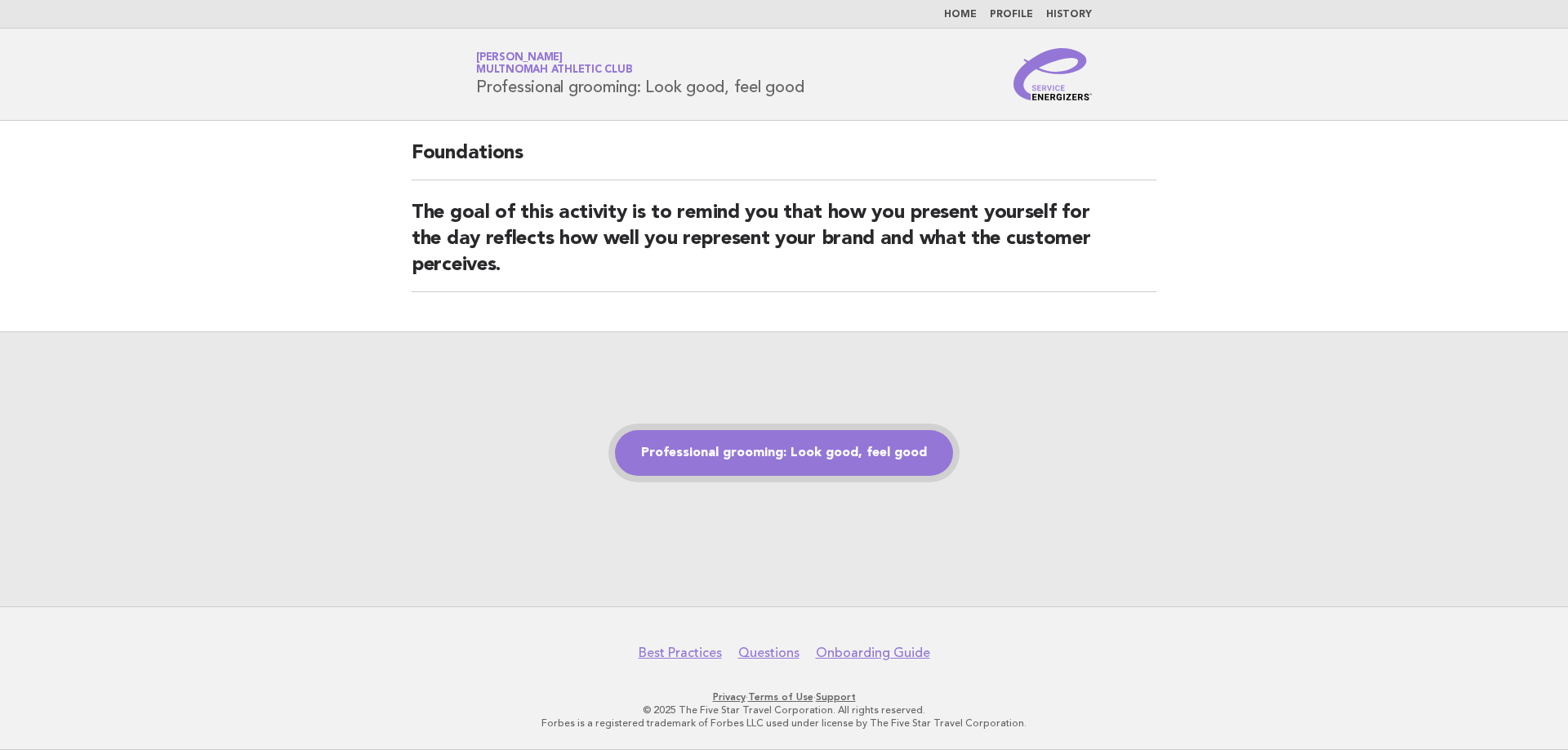
click at [804, 446] on link "Professional grooming: Look good, feel good" at bounding box center [784, 453] width 338 height 46
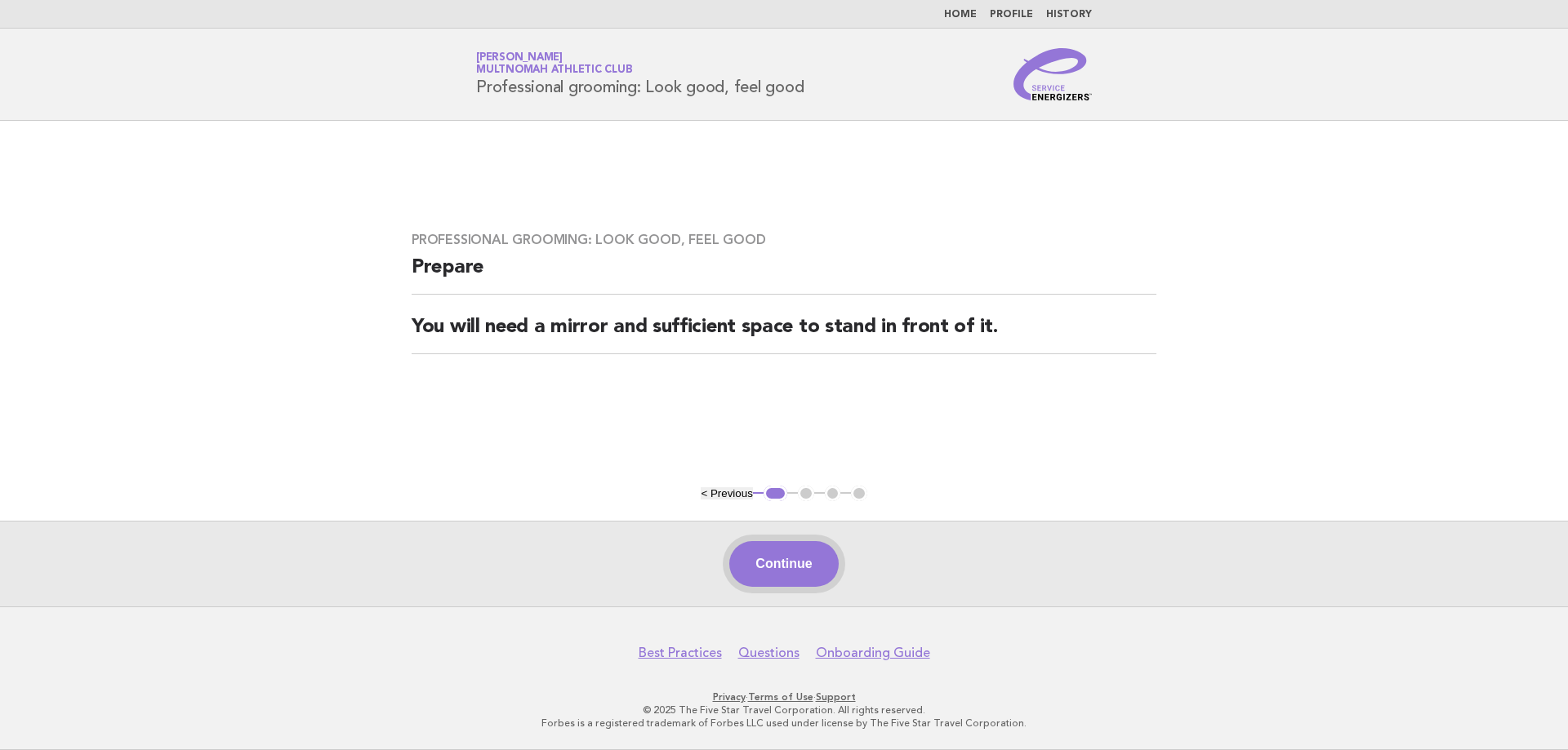
click at [787, 555] on button "Continue" at bounding box center [784, 564] width 109 height 46
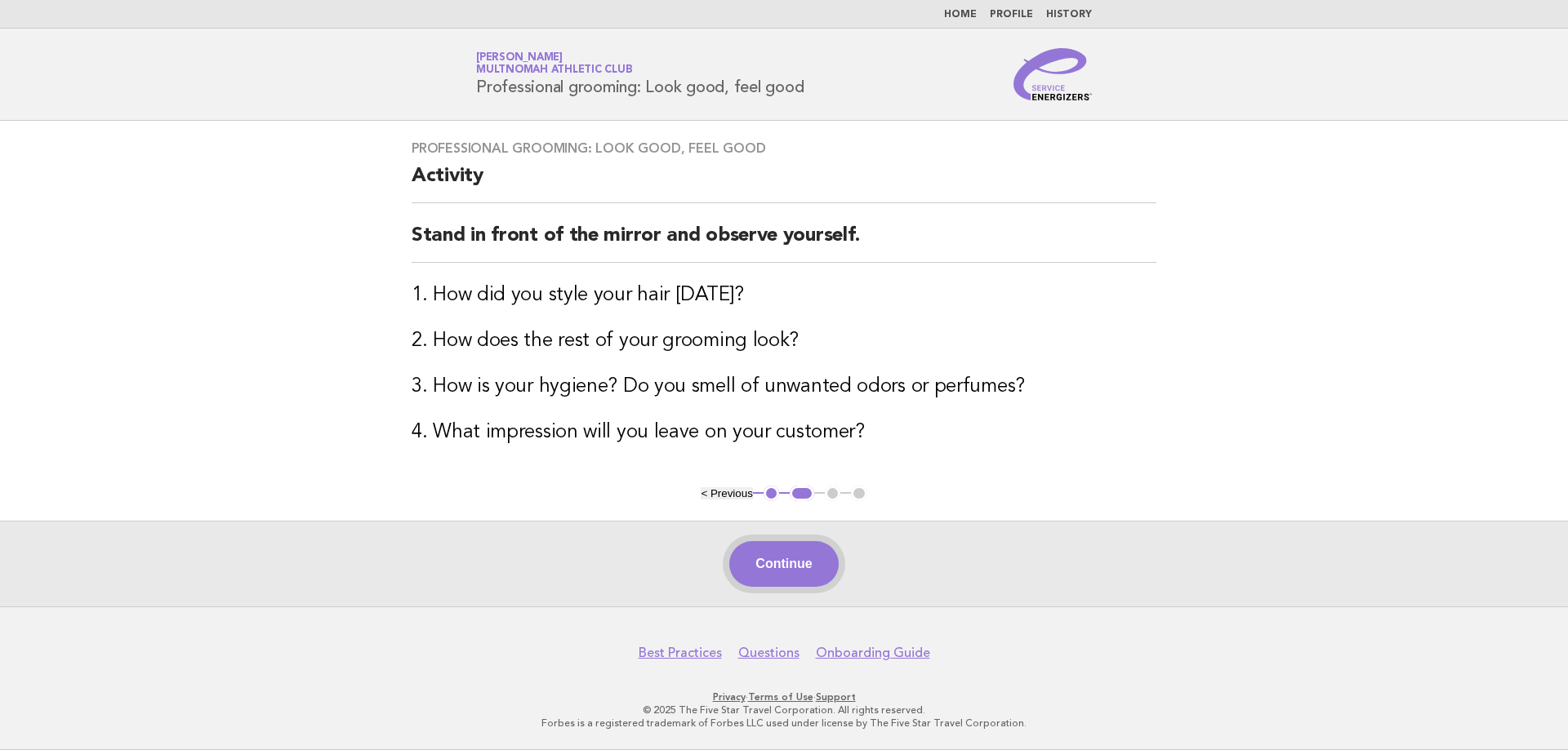
click at [774, 545] on button "Continue" at bounding box center [784, 564] width 109 height 46
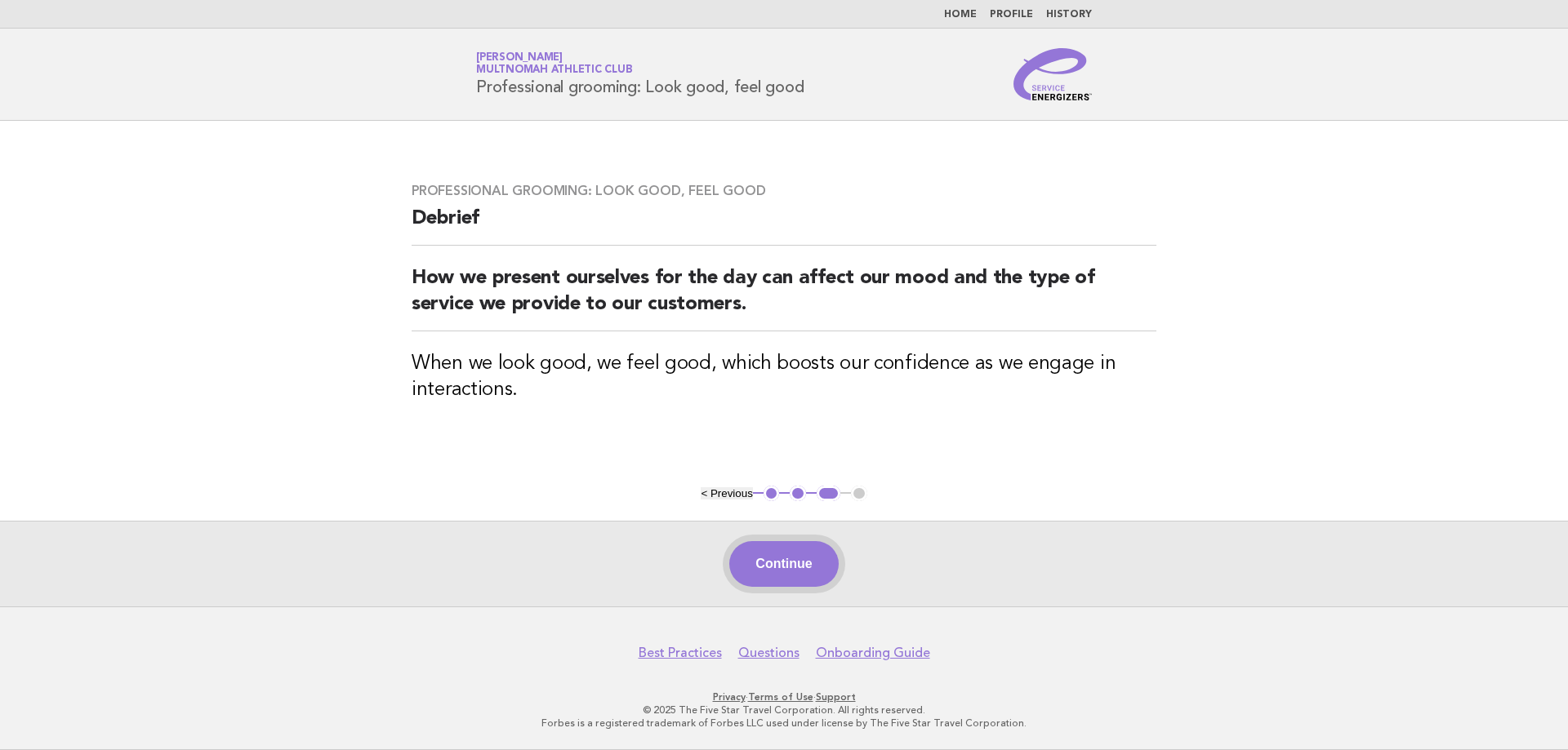
click at [768, 553] on button "Continue" at bounding box center [784, 564] width 109 height 46
